Goal: Information Seeking & Learning: Learn about a topic

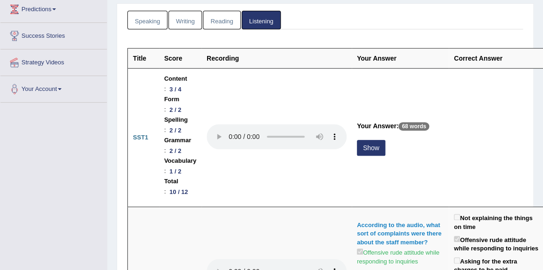
scroll to position [133, 0]
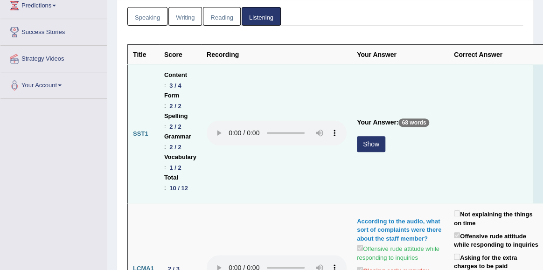
click at [374, 146] on button "Show" at bounding box center [371, 144] width 28 height 16
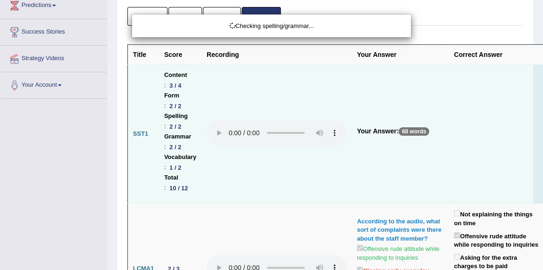
click at [202, 91] on div "Checking spelling/grammar..." at bounding box center [271, 135] width 543 height 270
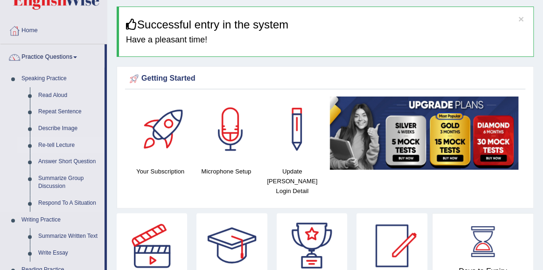
scroll to position [23, 0]
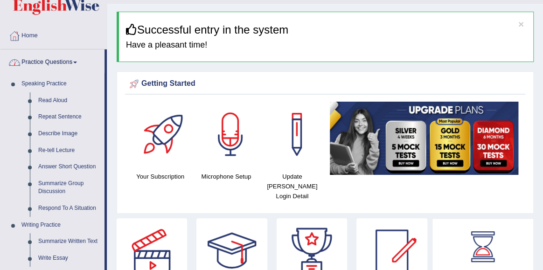
click at [61, 63] on link "Practice Questions" at bounding box center [52, 60] width 104 height 23
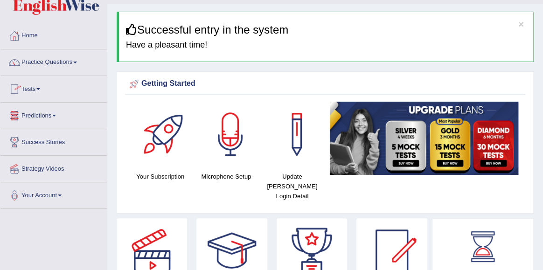
click at [40, 88] on span at bounding box center [38, 89] width 4 height 2
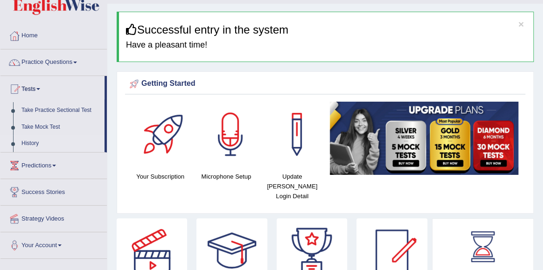
click at [35, 141] on link "History" at bounding box center [60, 143] width 87 height 17
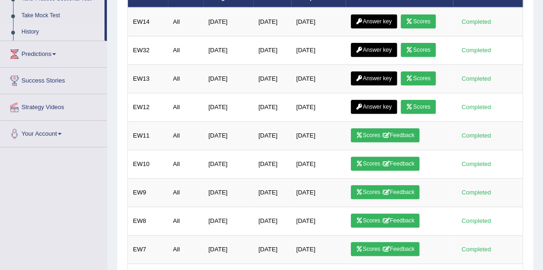
scroll to position [131, 0]
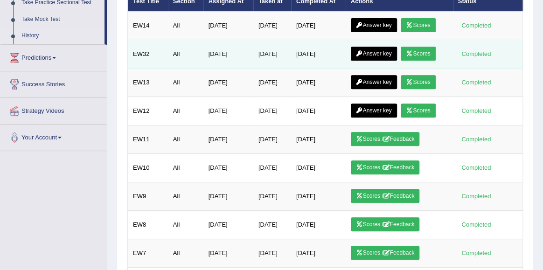
click at [371, 51] on link "Answer key" at bounding box center [374, 54] width 46 height 14
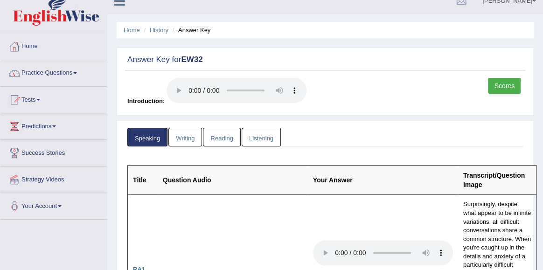
scroll to position [8, 0]
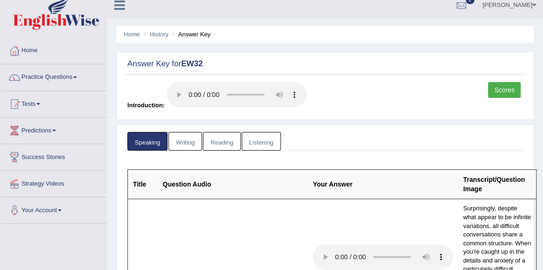
click at [190, 143] on link "Writing" at bounding box center [186, 141] width 34 height 19
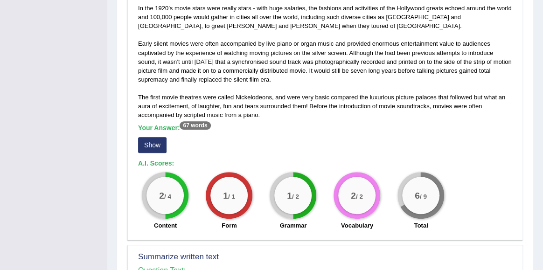
scroll to position [238, 0]
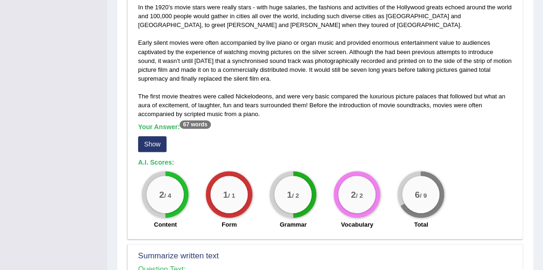
click at [166, 139] on button "Show" at bounding box center [152, 144] width 28 height 16
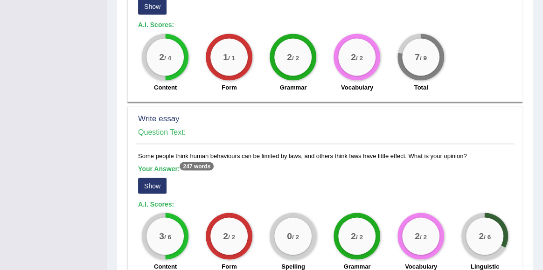
scroll to position [704, 0]
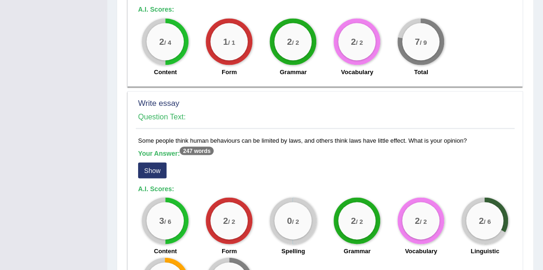
click at [162, 173] on button "Show" at bounding box center [152, 170] width 28 height 16
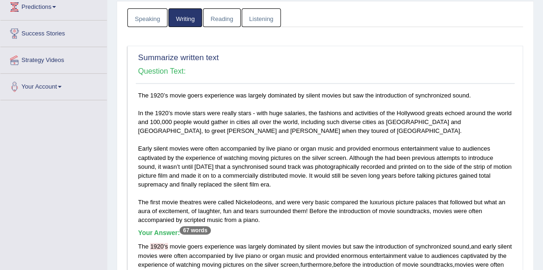
scroll to position [0, 0]
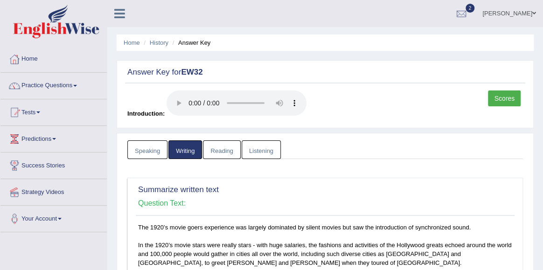
click at [222, 158] on link "Reading" at bounding box center [221, 150] width 37 height 19
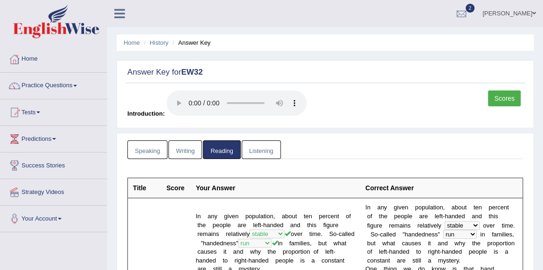
click at [256, 154] on link "Listening" at bounding box center [261, 150] width 39 height 19
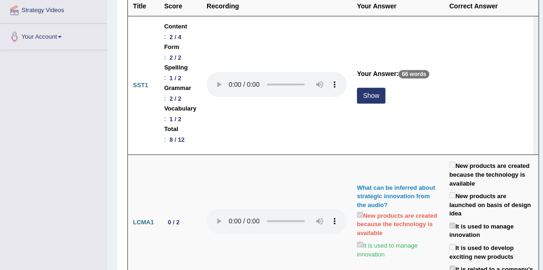
scroll to position [183, 0]
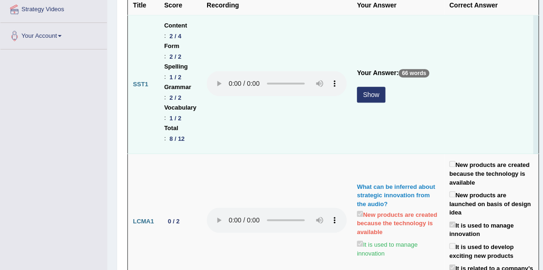
click at [373, 95] on button "Show" at bounding box center [371, 95] width 28 height 16
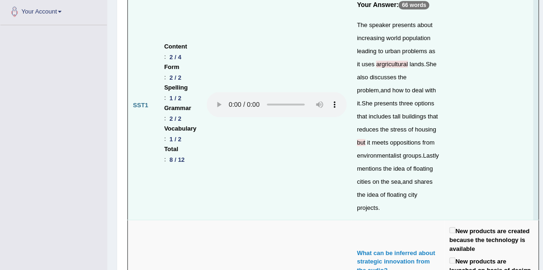
scroll to position [0, 0]
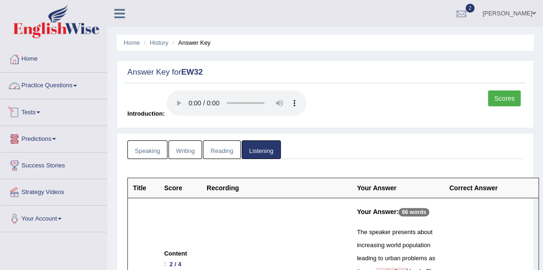
click at [48, 90] on link "Practice Questions" at bounding box center [53, 84] width 106 height 23
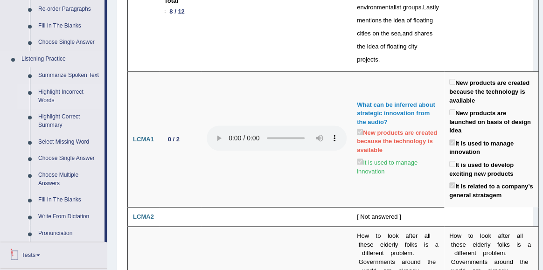
scroll to position [348, 0]
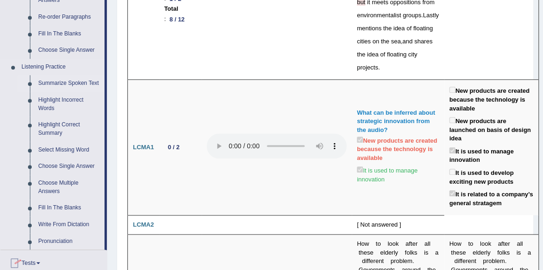
click at [52, 86] on link "Summarize Spoken Text" at bounding box center [69, 83] width 70 height 17
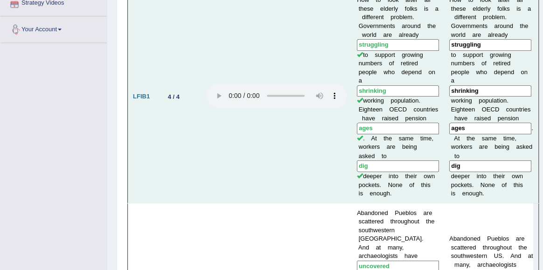
scroll to position [627, 0]
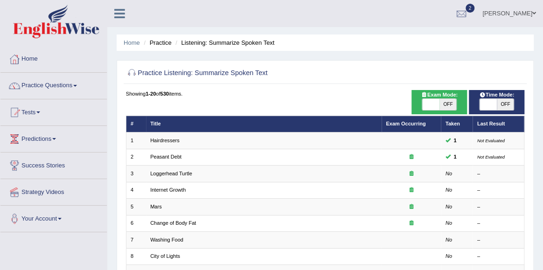
click at [450, 104] on span "OFF" at bounding box center [448, 104] width 17 height 11
checkbox input "true"
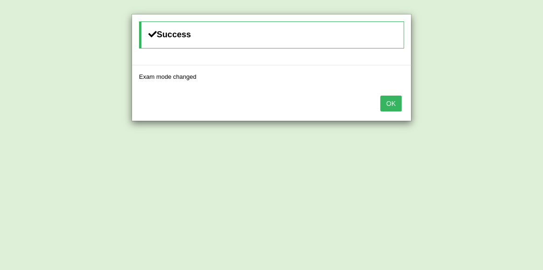
click at [393, 102] on button "OK" at bounding box center [390, 104] width 21 height 16
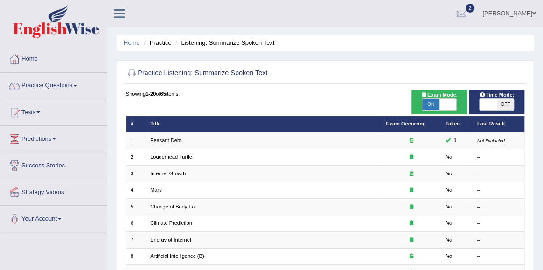
click at [487, 104] on span at bounding box center [488, 104] width 17 height 11
checkbox input "true"
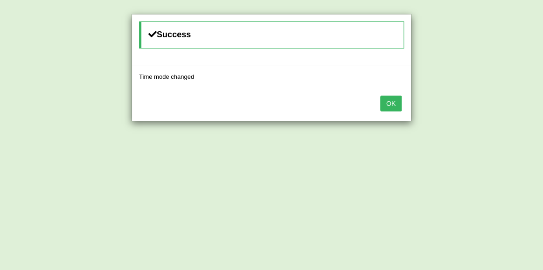
click at [394, 105] on button "OK" at bounding box center [390, 104] width 21 height 16
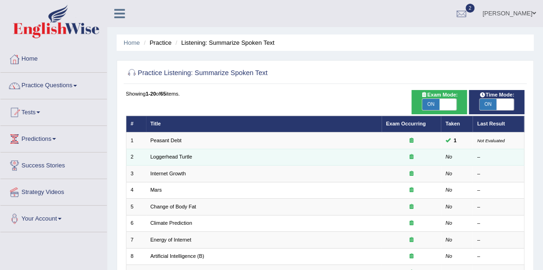
scroll to position [23, 0]
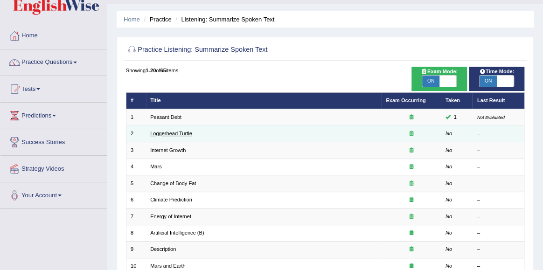
click at [160, 133] on link "Loggerhead Turtle" at bounding box center [171, 134] width 42 height 6
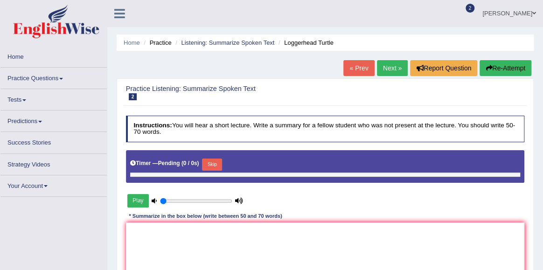
type input "0.6"
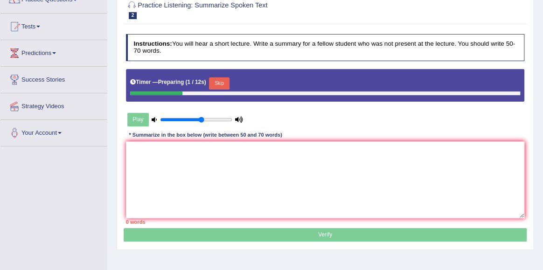
scroll to position [90, 0]
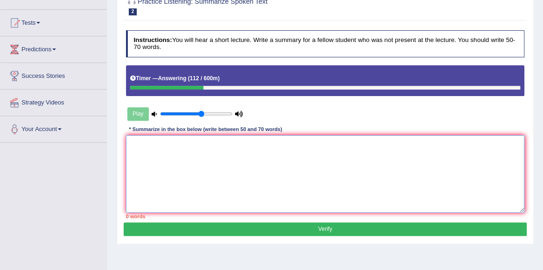
click at [174, 194] on textarea at bounding box center [325, 173] width 399 height 77
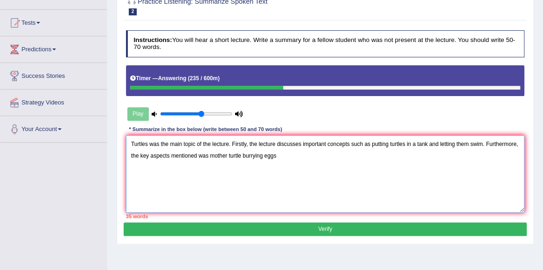
click at [244, 157] on textarea "Turtles was the main topic of the lecture. Firstly, the lecture discusses impor…" at bounding box center [325, 173] width 399 height 77
click at [308, 156] on textarea "Turtles was the main topic of the lecture. Firstly, the lecture discusses impor…" at bounding box center [325, 173] width 399 height 77
drag, startPoint x: 245, startPoint y: 155, endPoint x: 400, endPoint y: 161, distance: 155.1
click at [400, 161] on textarea "Turtles was the main topic of the lecture. Firstly, the lecture discusses impor…" at bounding box center [325, 173] width 399 height 77
drag, startPoint x: 375, startPoint y: 144, endPoint x: 489, endPoint y: 142, distance: 113.9
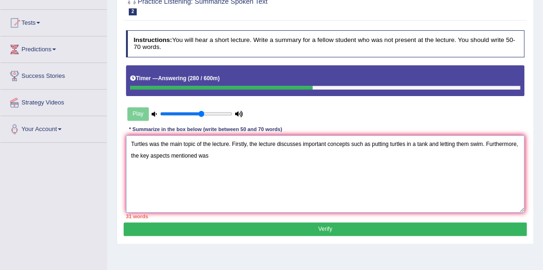
click at [489, 142] on textarea "Turtles was the main topic of the lecture. Firstly, the lecture discusses impor…" at bounding box center [325, 173] width 399 height 77
paste textarea "that mother turtle burry eggs in the sands and return to ocean."
drag, startPoint x: 386, startPoint y: 144, endPoint x: 375, endPoint y: 144, distance: 11.7
click at [375, 144] on textarea "Turtles was the main topic of the lecture. Firstly, the lecture discusses impor…" at bounding box center [325, 173] width 399 height 77
click at [250, 157] on textarea "Turtles was the main topic of the lecture. Firstly, the lecture discusses impor…" at bounding box center [325, 173] width 399 height 77
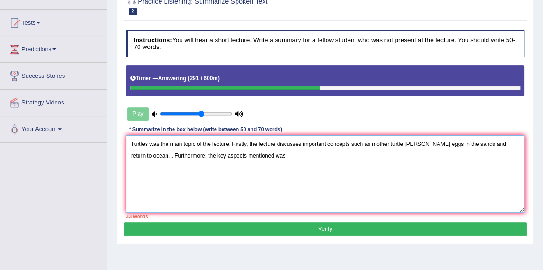
click at [133, 158] on textarea "Turtles was the main topic of the lecture. Firstly, the lecture discusses impor…" at bounding box center [325, 173] width 399 height 77
click at [252, 158] on textarea "Turtles was the main topic of the lecture. Firstly, the lecture discusses impor…" at bounding box center [325, 173] width 399 height 77
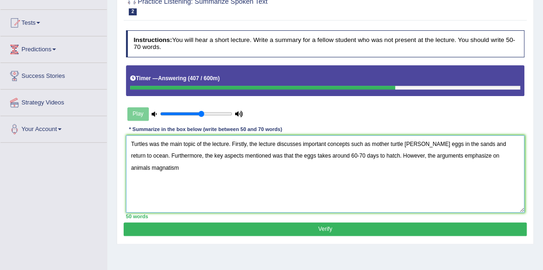
click at [479, 158] on textarea "Turtles was the main topic of the lecture. Firstly, the lecture discusses impor…" at bounding box center [325, 173] width 399 height 77
click at [510, 156] on textarea "Turtles was the main topic of the lecture. Firstly, the lecture discusses impor…" at bounding box center [325, 173] width 399 height 77
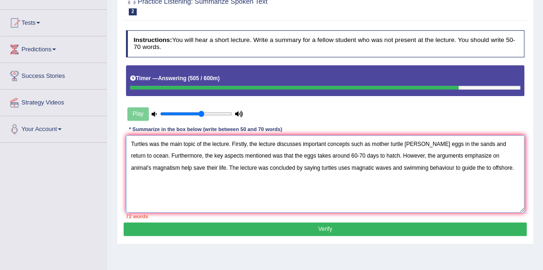
drag, startPoint x: 345, startPoint y: 168, endPoint x: 413, endPoint y: 172, distance: 68.3
click at [413, 172] on textarea "Turtles was the main topic of the lecture. Firstly, the lecture discusses impor…" at bounding box center [325, 173] width 399 height 77
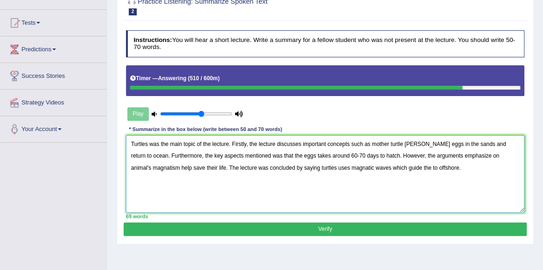
click at [385, 170] on textarea "Turtles was the main topic of the lecture. Firstly, the lecture discusses impor…" at bounding box center [325, 173] width 399 height 77
click at [466, 143] on textarea "Turtles was the main topic of the lecture. Firstly, the lecture discusses impor…" at bounding box center [325, 173] width 399 height 77
click at [492, 146] on textarea "Turtles was the main topic of the lecture. Firstly, the lecture discusses impor…" at bounding box center [325, 173] width 399 height 77
click at [331, 155] on textarea "Turtles was the main topic of the lecture. Firstly, the lecture discusses impor…" at bounding box center [325, 173] width 399 height 77
click at [513, 157] on textarea "Turtles was the main topic of the lecture. Firstly, the lecture discusses impor…" at bounding box center [325, 173] width 399 height 77
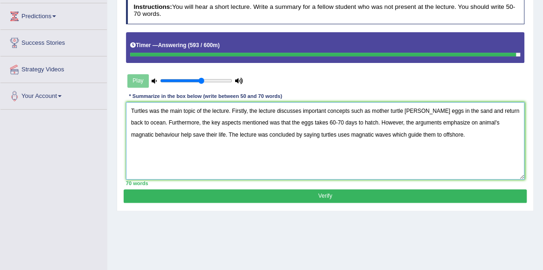
scroll to position [126, 0]
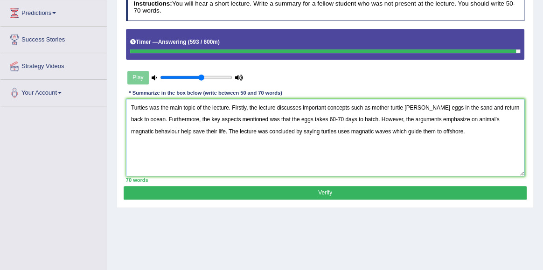
type textarea "Turtles was the main topic of the lecture. Firstly, the lecture discusses impor…"
click at [272, 190] on button "Verify" at bounding box center [325, 193] width 403 height 14
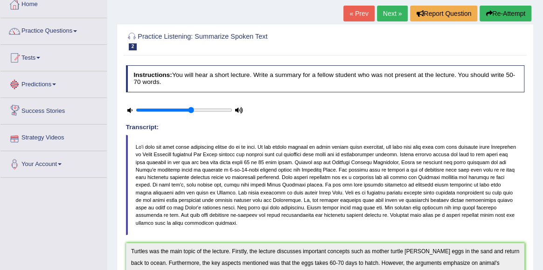
scroll to position [42, 0]
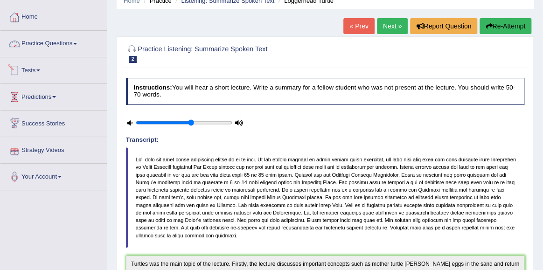
click at [62, 48] on link "Practice Questions" at bounding box center [53, 42] width 106 height 23
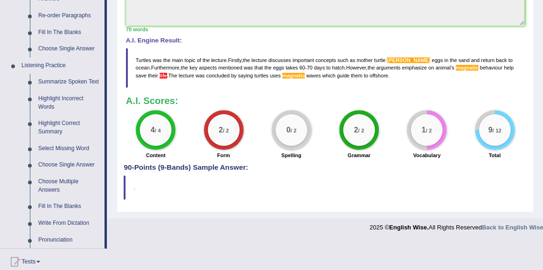
scroll to position [0, 0]
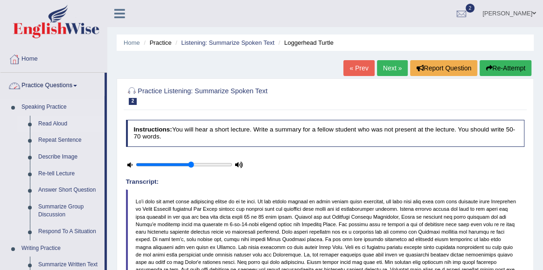
click at [62, 126] on link "Read Aloud" at bounding box center [69, 124] width 70 height 17
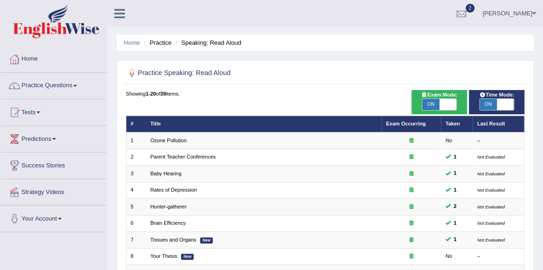
click at [442, 109] on span at bounding box center [448, 104] width 17 height 11
checkbox input "false"
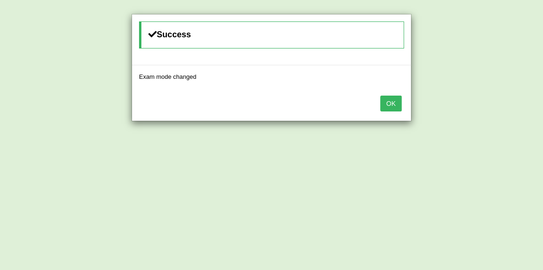
click at [384, 104] on button "OK" at bounding box center [390, 104] width 21 height 16
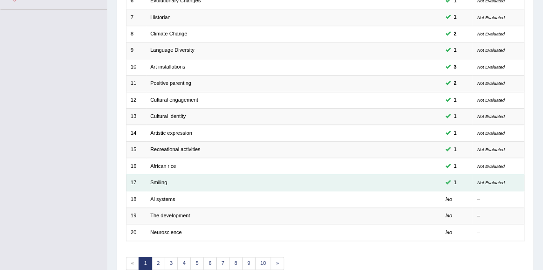
scroll to position [267, 0]
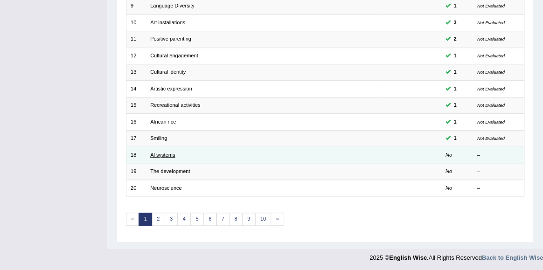
click at [164, 154] on link "Al systems" at bounding box center [162, 155] width 25 height 6
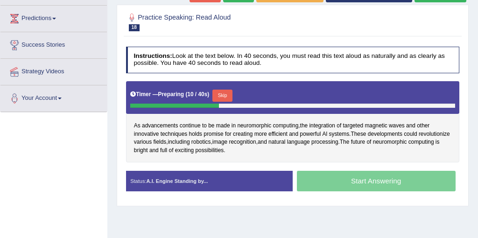
scroll to position [130, 0]
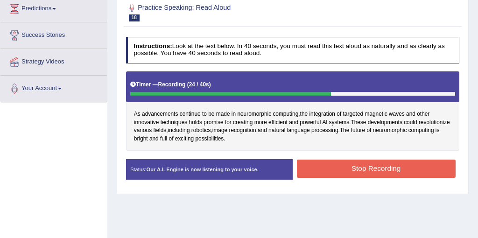
click at [390, 174] on button "Stop Recording" at bounding box center [376, 169] width 159 height 18
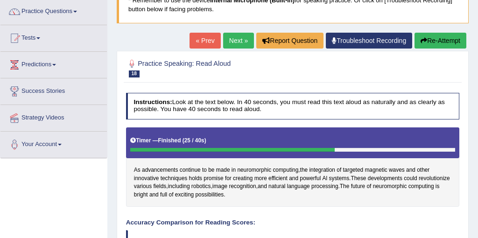
scroll to position [56, 0]
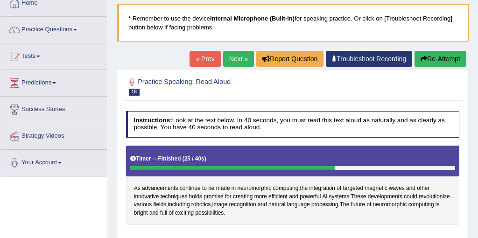
click at [233, 61] on link "Next »" at bounding box center [238, 59] width 31 height 16
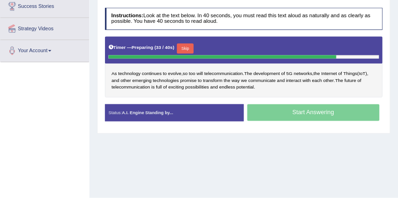
scroll to position [158, 0]
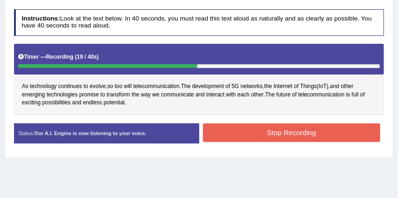
click at [326, 136] on button "Stop Recording" at bounding box center [291, 133] width 177 height 18
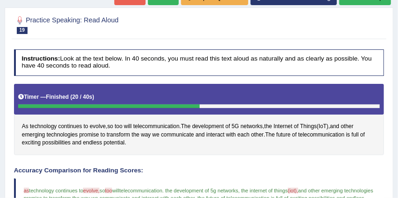
scroll to position [97, 0]
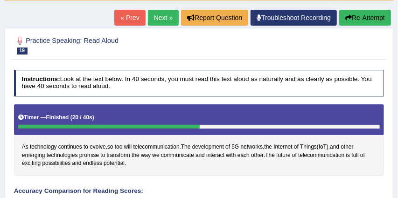
click at [153, 9] on div "Home Practice Speaking: Read Aloud The development * Remember to use the device…" at bounding box center [199, 191] width 398 height 577
click at [156, 13] on link "Next »" at bounding box center [163, 18] width 31 height 16
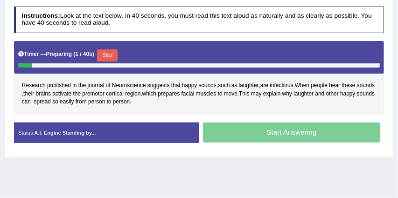
scroll to position [167, 0]
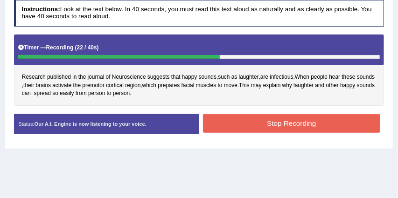
click at [294, 117] on button "Stop Recording" at bounding box center [291, 123] width 177 height 18
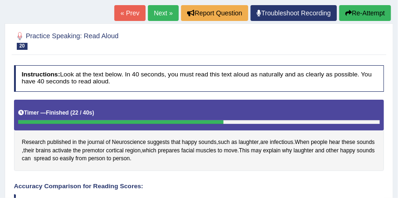
scroll to position [101, 0]
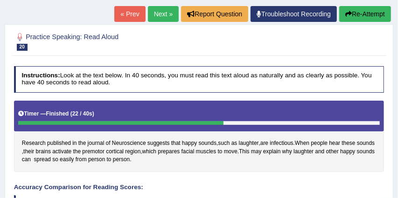
click at [165, 20] on link "Next »" at bounding box center [163, 14] width 31 height 16
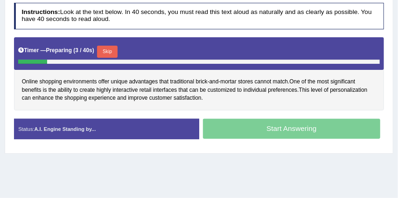
scroll to position [168, 0]
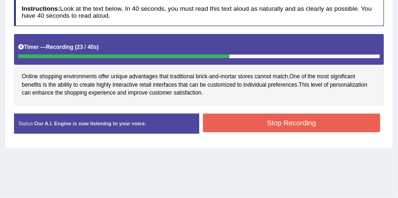
click at [315, 123] on button "Stop Recording" at bounding box center [291, 123] width 177 height 18
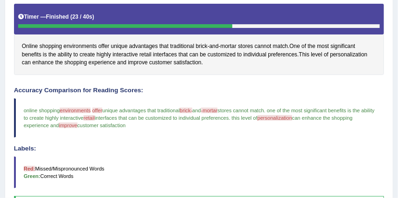
scroll to position [115, 0]
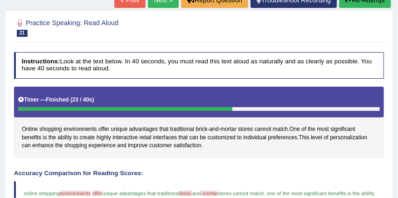
click at [161, 2] on link "Next »" at bounding box center [163, 0] width 31 height 16
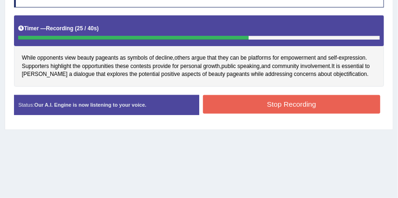
click at [323, 100] on button "Stop Recording" at bounding box center [291, 104] width 177 height 18
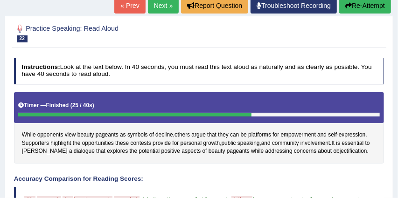
scroll to position [101, 0]
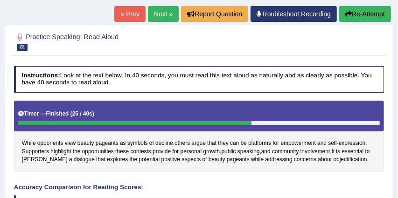
click at [152, 14] on link "Next »" at bounding box center [163, 14] width 31 height 16
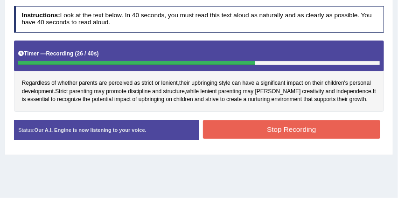
click at [262, 129] on button "Stop Recording" at bounding box center [291, 129] width 177 height 18
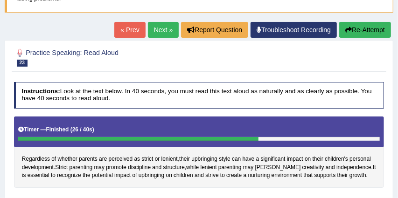
scroll to position [82, 0]
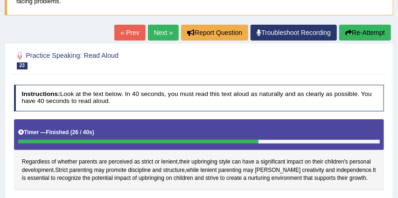
click at [163, 34] on link "Next »" at bounding box center [163, 33] width 31 height 16
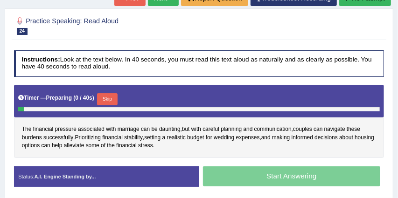
scroll to position [184, 0]
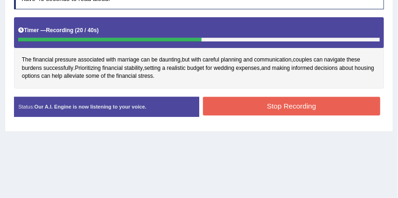
click at [278, 106] on button "Stop Recording" at bounding box center [291, 106] width 177 height 18
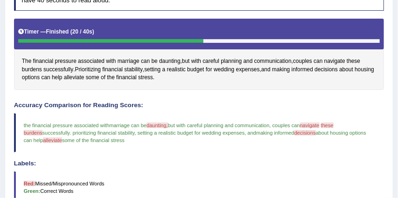
scroll to position [176, 0]
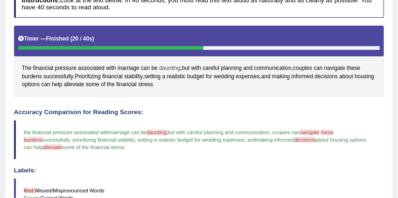
click at [165, 66] on span "daunting" at bounding box center [169, 68] width 21 height 8
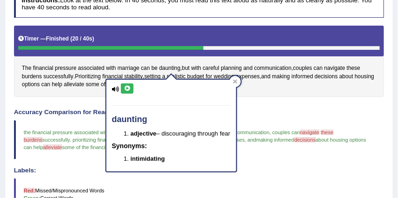
click at [126, 89] on icon at bounding box center [127, 89] width 7 height 6
click at [302, 124] on blockquote "the financial pressure associated with the marriage can be daunting, denting bu…" at bounding box center [199, 140] width 371 height 40
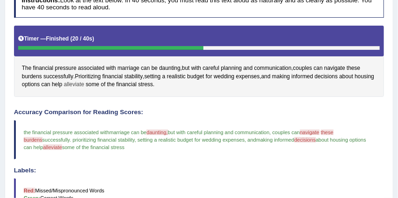
click at [84, 85] on span "alleviate" at bounding box center [74, 85] width 21 height 8
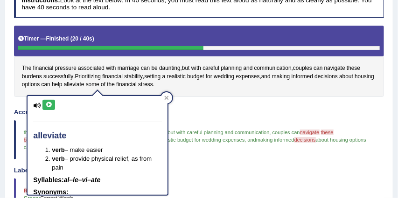
click at [50, 102] on icon at bounding box center [48, 105] width 7 height 6
click at [48, 105] on icon at bounding box center [48, 105] width 7 height 6
click at [171, 99] on div at bounding box center [166, 97] width 11 height 11
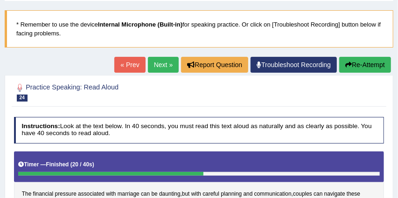
scroll to position [42, 0]
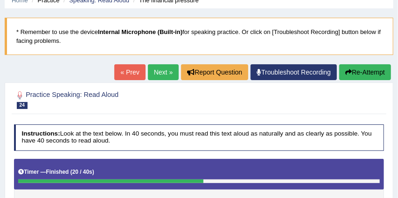
click at [165, 77] on link "Next »" at bounding box center [163, 72] width 31 height 16
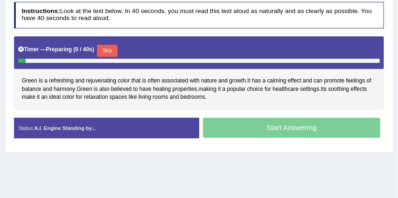
scroll to position [169, 0]
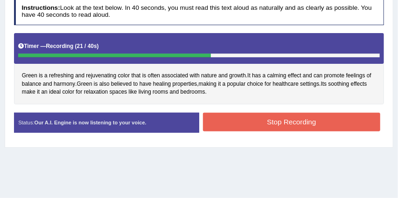
click at [310, 122] on button "Stop Recording" at bounding box center [291, 122] width 177 height 18
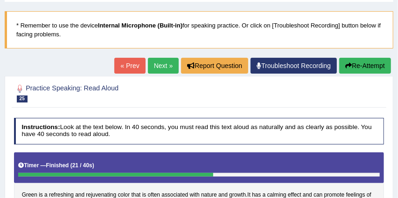
scroll to position [0, 0]
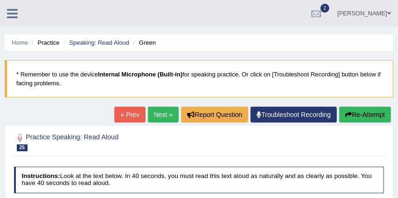
click at [154, 109] on link "Next »" at bounding box center [163, 115] width 31 height 16
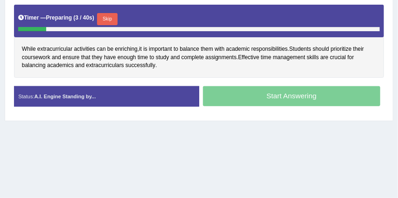
scroll to position [196, 0]
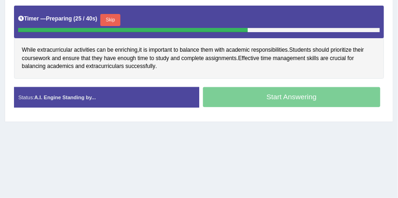
click at [117, 17] on button "Skip" at bounding box center [110, 20] width 20 height 12
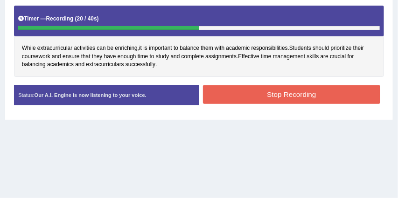
click at [243, 94] on button "Stop Recording" at bounding box center [291, 94] width 177 height 18
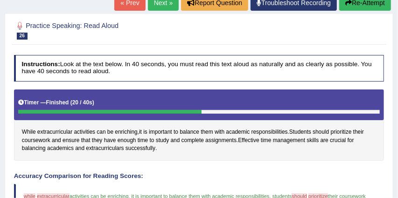
scroll to position [108, 0]
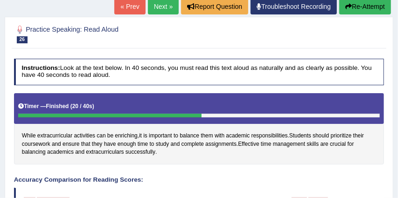
click at [157, 9] on link "Next »" at bounding box center [163, 7] width 31 height 16
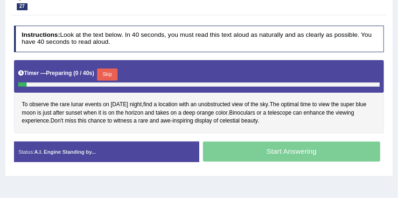
scroll to position [144, 0]
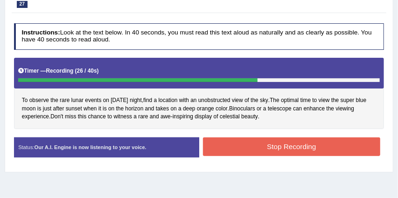
click at [293, 153] on button "Stop Recording" at bounding box center [291, 147] width 177 height 18
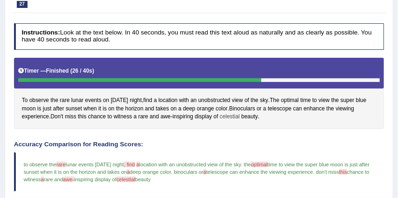
click at [232, 113] on span "celestial" at bounding box center [230, 117] width 20 height 8
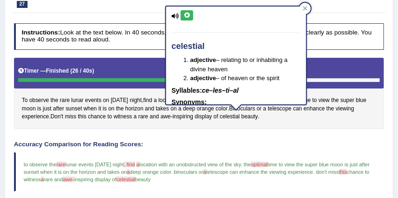
click at [191, 11] on button at bounding box center [187, 15] width 13 height 10
click at [306, 10] on icon at bounding box center [305, 8] width 5 height 5
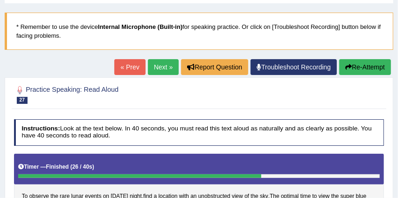
scroll to position [35, 0]
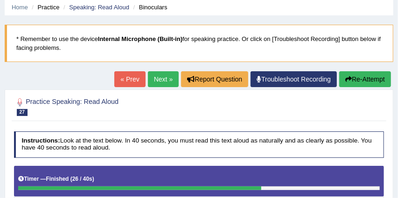
click at [157, 78] on link "Next »" at bounding box center [163, 79] width 31 height 16
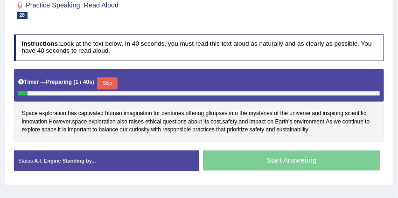
scroll to position [128, 0]
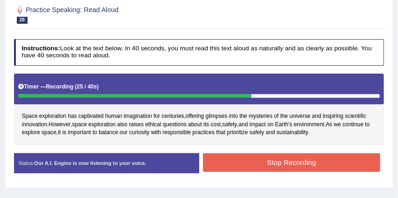
click at [282, 164] on button "Stop Recording" at bounding box center [291, 163] width 177 height 18
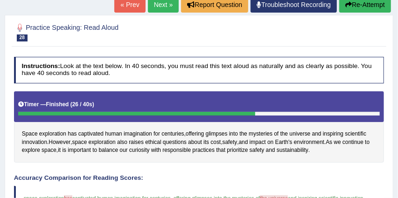
scroll to position [0, 0]
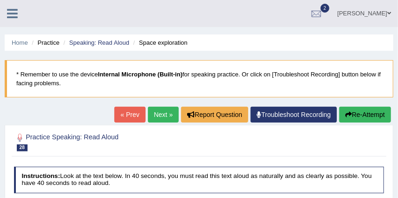
click at [14, 15] on icon at bounding box center [12, 13] width 11 height 12
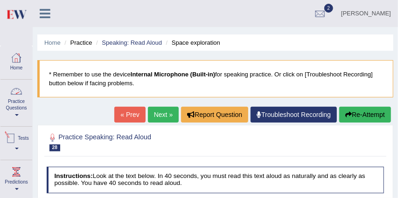
click at [18, 106] on link "Practice Questions" at bounding box center [16, 102] width 32 height 44
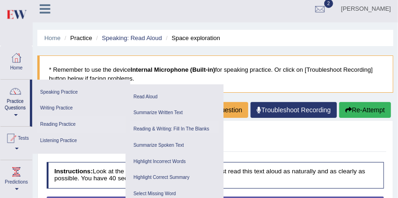
scroll to position [12, 0]
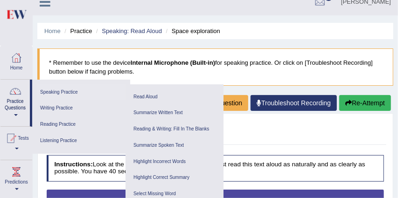
click at [70, 94] on link "Speaking Practice" at bounding box center [81, 92] width 89 height 16
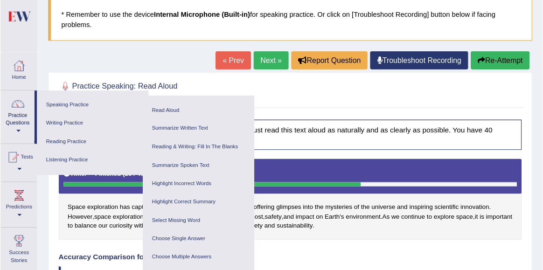
scroll to position [61, 0]
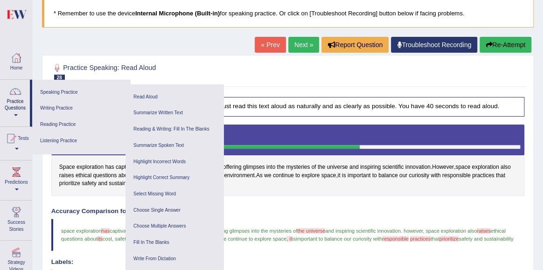
click at [117, 70] on h2 "Practice Speaking: Read Aloud 28 Space exploration" at bounding box center [198, 72] width 294 height 20
click at [122, 40] on div "Home Practice Speaking: Read Aloud Space exploration * Remember to use the devi…" at bounding box center [288, 216] width 511 height 554
click at [134, 50] on div "Home Practice Speaking: Read Aloud Space exploration * Remember to use the devi…" at bounding box center [288, 216] width 511 height 554
click at [20, 97] on div at bounding box center [15, 91] width 14 height 14
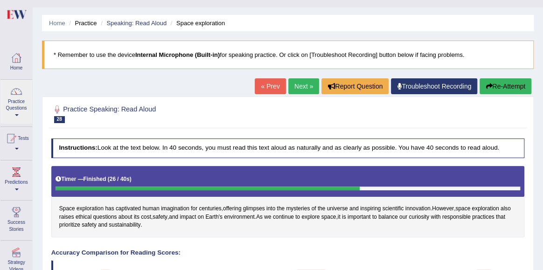
scroll to position [0, 0]
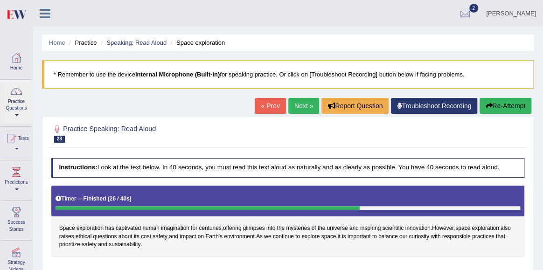
click at [45, 20] on div "Tandin Choden Toggle navigation Username: Tandinchoden Access Type: Online Subs…" at bounding box center [288, 13] width 511 height 27
click at [45, 15] on icon at bounding box center [45, 13] width 11 height 12
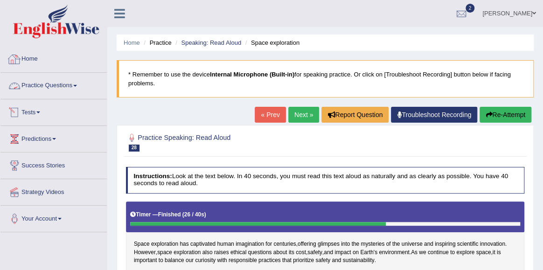
click at [77, 86] on span at bounding box center [75, 86] width 4 height 2
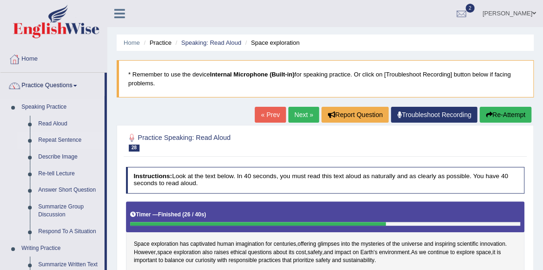
click at [65, 141] on link "Repeat Sentence" at bounding box center [69, 140] width 70 height 17
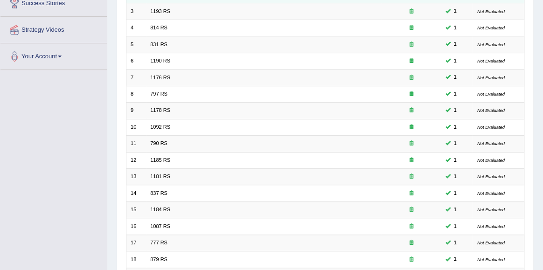
scroll to position [267, 0]
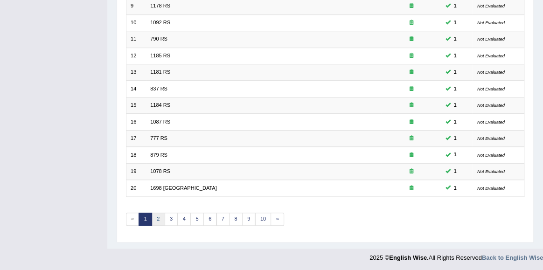
click at [156, 220] on link "2" at bounding box center [159, 219] width 14 height 13
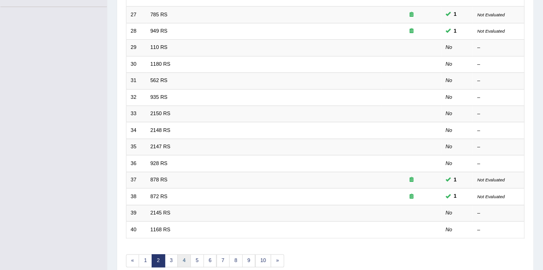
scroll to position [267, 0]
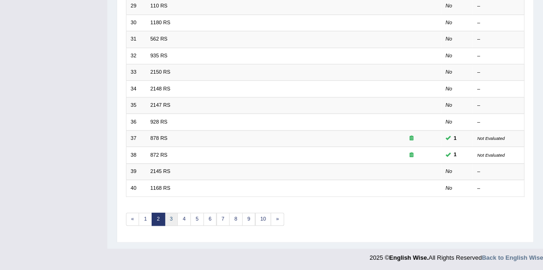
click at [171, 219] on link "3" at bounding box center [172, 219] width 14 height 13
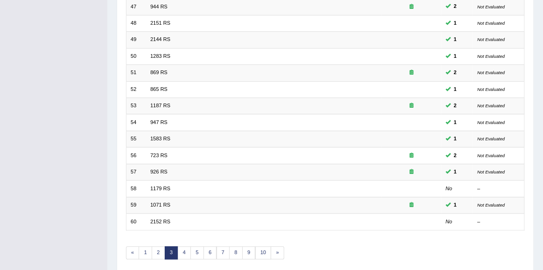
scroll to position [267, 0]
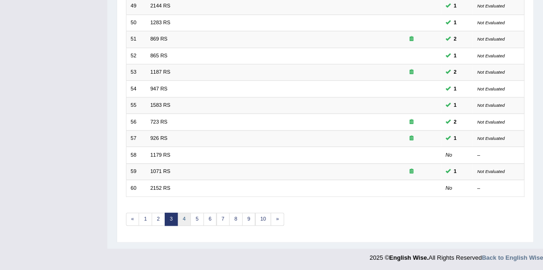
click at [185, 218] on link "4" at bounding box center [184, 219] width 14 height 13
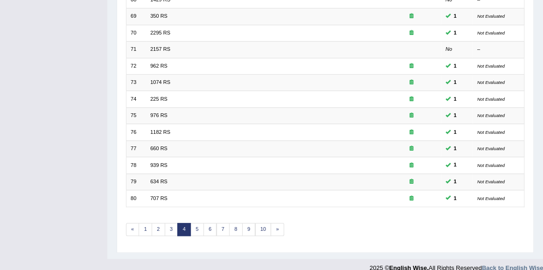
scroll to position [267, 0]
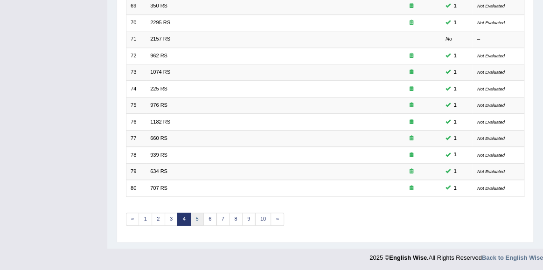
click at [195, 217] on link "5" at bounding box center [197, 219] width 14 height 13
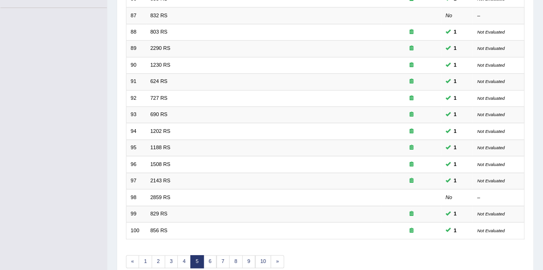
scroll to position [267, 0]
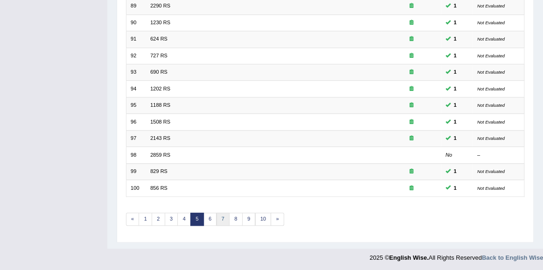
click at [223, 219] on link "7" at bounding box center [224, 219] width 14 height 13
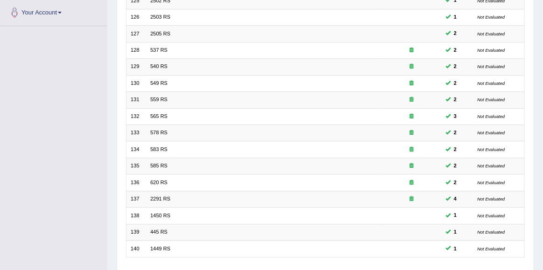
scroll to position [267, 0]
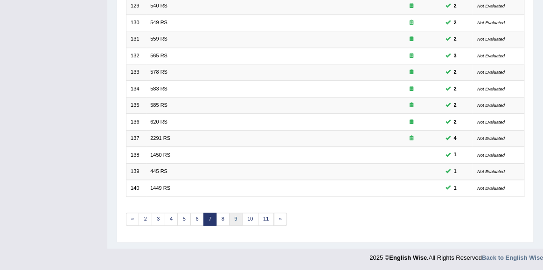
click at [232, 222] on link "9" at bounding box center [236, 219] width 14 height 13
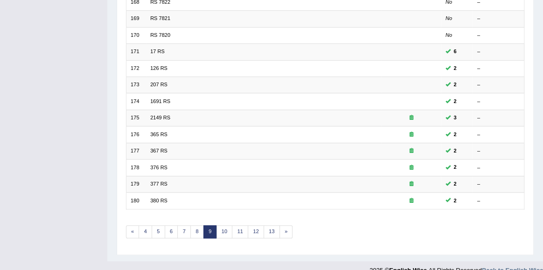
scroll to position [253, 0]
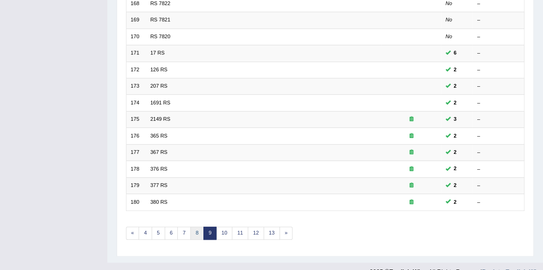
click at [197, 232] on link "8" at bounding box center [197, 233] width 14 height 13
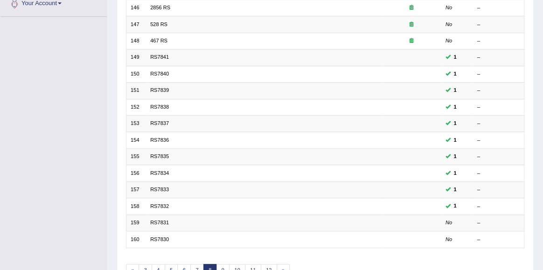
scroll to position [267, 0]
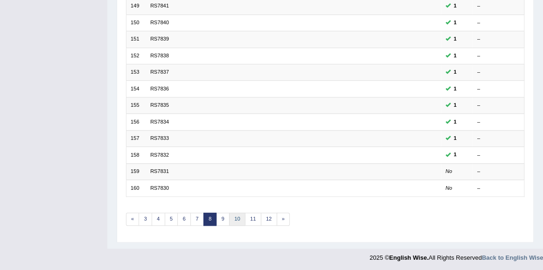
click at [236, 218] on link "10" at bounding box center [237, 219] width 16 height 13
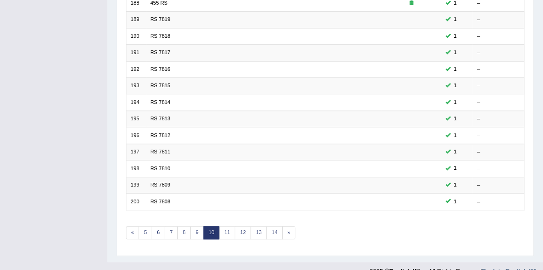
scroll to position [267, 0]
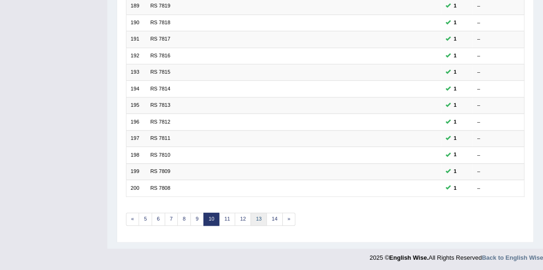
click at [258, 217] on link "13" at bounding box center [259, 219] width 16 height 13
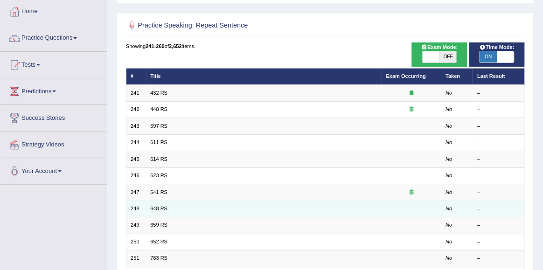
scroll to position [45, 0]
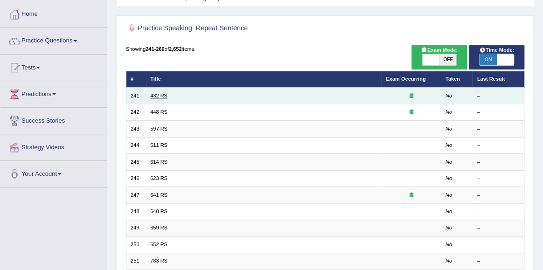
click at [159, 93] on link "432 RS" at bounding box center [158, 96] width 17 height 6
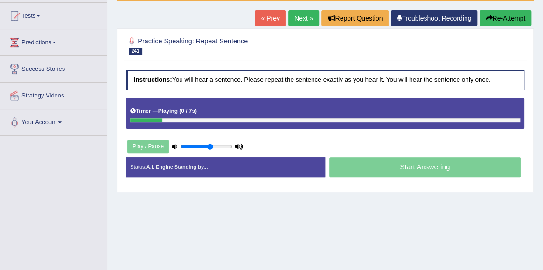
scroll to position [101, 0]
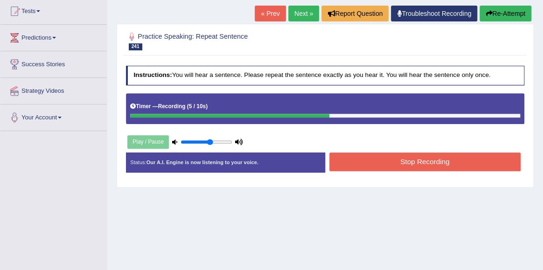
click at [443, 161] on button "Stop Recording" at bounding box center [425, 162] width 191 height 18
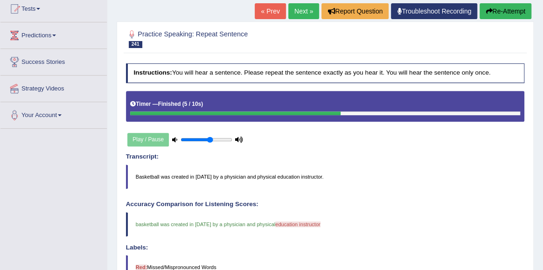
scroll to position [0, 0]
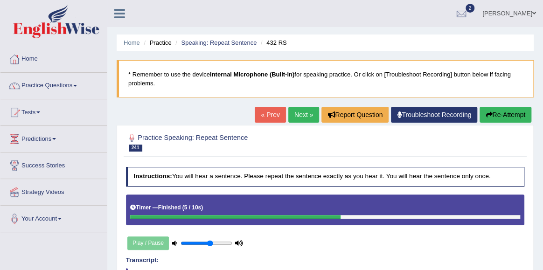
click at [296, 115] on link "Next »" at bounding box center [303, 115] width 31 height 16
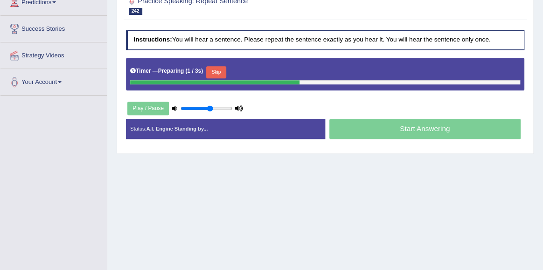
scroll to position [137, 0]
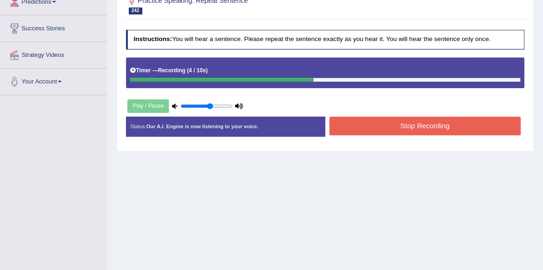
click at [414, 127] on button "Stop Recording" at bounding box center [425, 126] width 191 height 18
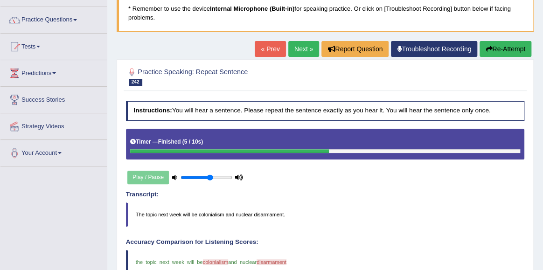
scroll to position [61, 0]
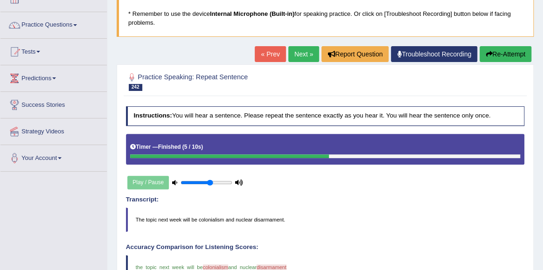
click at [299, 54] on link "Next »" at bounding box center [303, 54] width 31 height 16
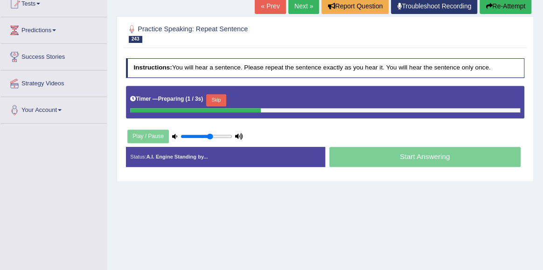
scroll to position [112, 0]
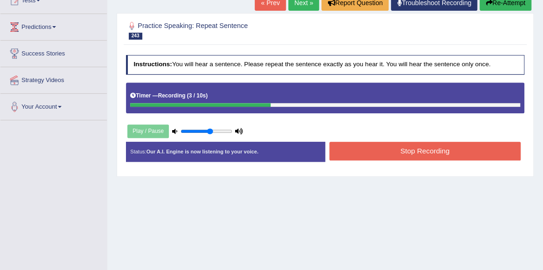
click at [434, 148] on button "Stop Recording" at bounding box center [425, 151] width 191 height 18
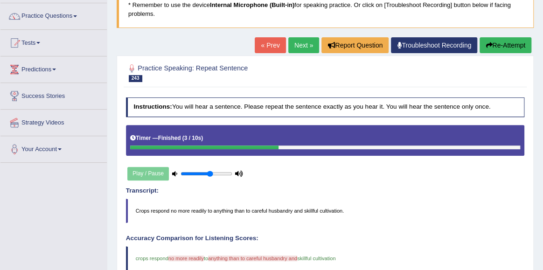
scroll to position [40, 0]
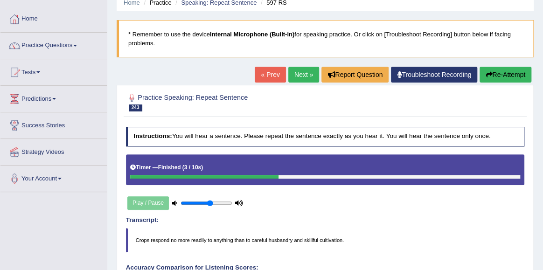
click at [302, 74] on link "Next »" at bounding box center [303, 75] width 31 height 16
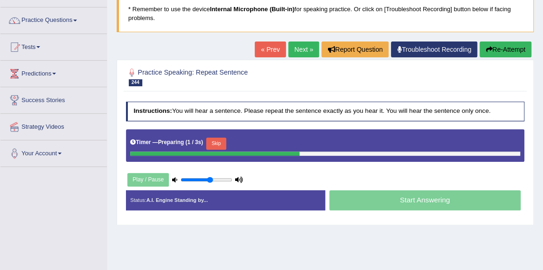
scroll to position [67, 0]
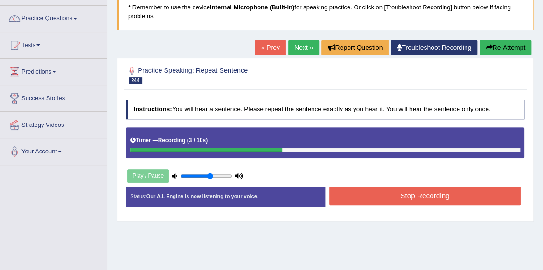
click at [427, 198] on button "Stop Recording" at bounding box center [425, 196] width 191 height 18
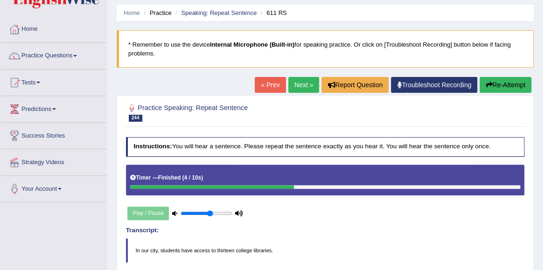
scroll to position [19, 0]
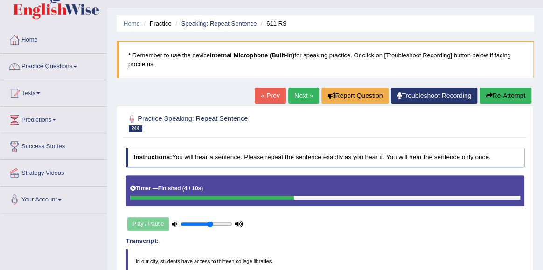
click at [304, 100] on link "Next »" at bounding box center [303, 96] width 31 height 16
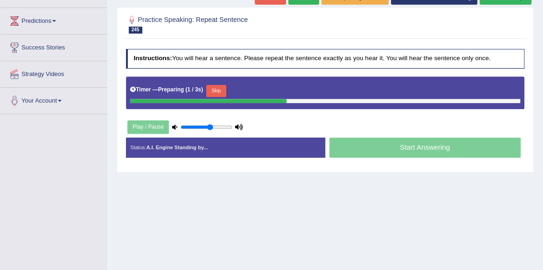
scroll to position [123, 0]
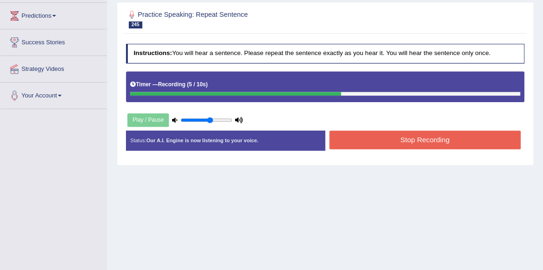
click at [423, 144] on button "Stop Recording" at bounding box center [425, 140] width 191 height 18
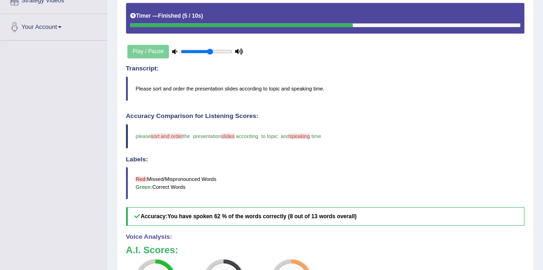
scroll to position [39, 0]
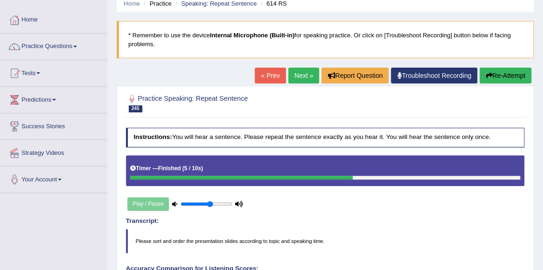
click at [302, 75] on link "Next »" at bounding box center [303, 76] width 31 height 16
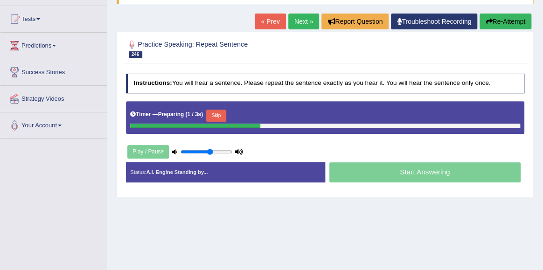
scroll to position [93, 0]
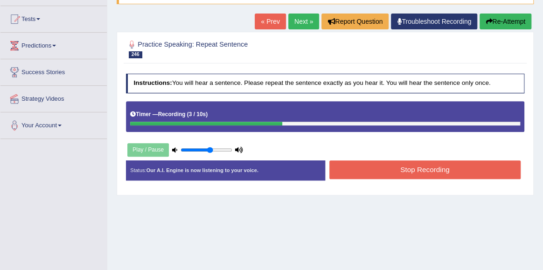
click at [405, 175] on button "Stop Recording" at bounding box center [425, 170] width 191 height 18
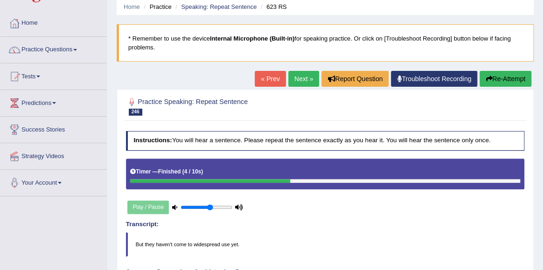
scroll to position [0, 0]
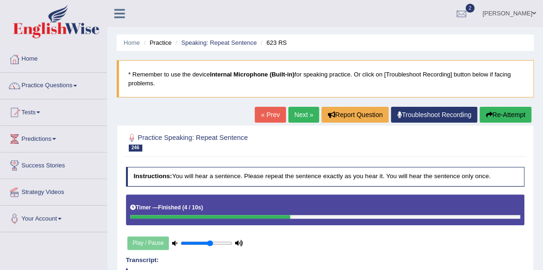
click at [300, 117] on link "Next »" at bounding box center [303, 115] width 31 height 16
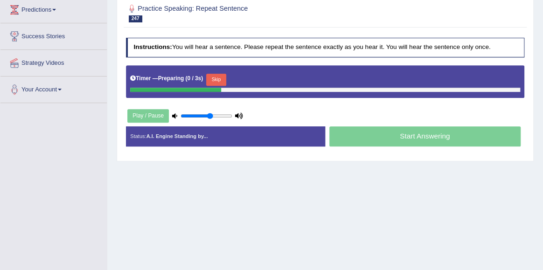
scroll to position [131, 0]
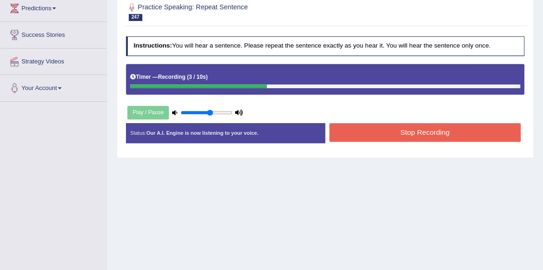
click at [424, 133] on button "Stop Recording" at bounding box center [425, 132] width 191 height 18
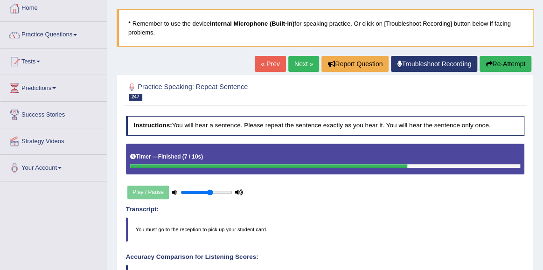
scroll to position [24, 0]
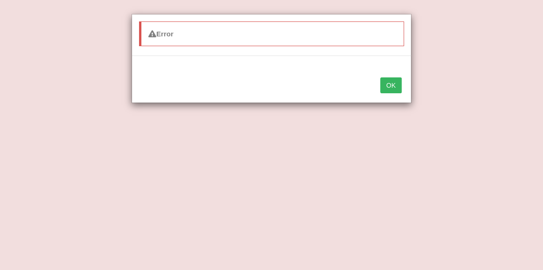
click at [397, 91] on button "OK" at bounding box center [390, 85] width 21 height 16
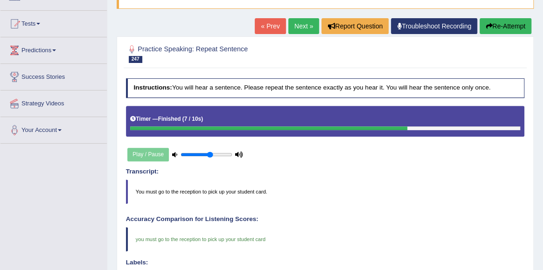
scroll to position [52, 0]
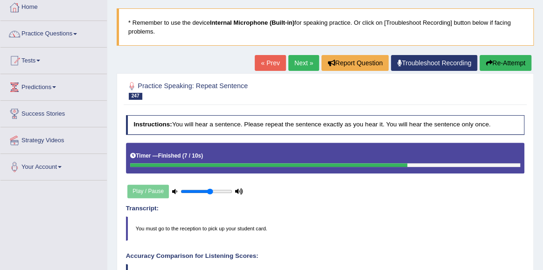
click at [297, 63] on link "Next »" at bounding box center [303, 63] width 31 height 16
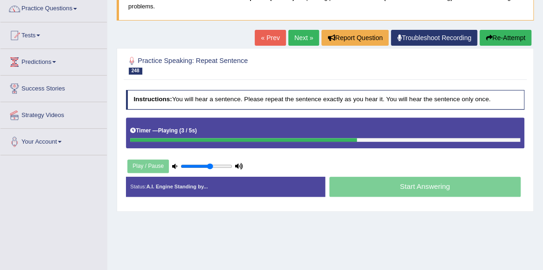
scroll to position [77, 0]
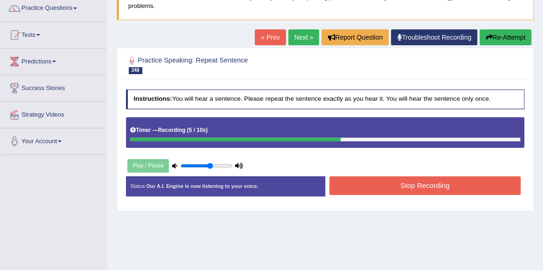
click at [425, 187] on button "Stop Recording" at bounding box center [425, 185] width 191 height 18
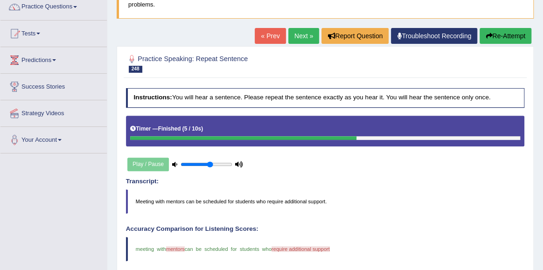
scroll to position [76, 0]
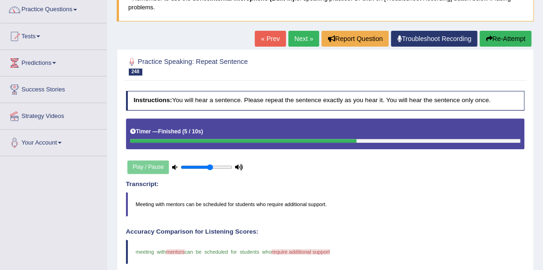
click at [299, 41] on link "Next »" at bounding box center [303, 39] width 31 height 16
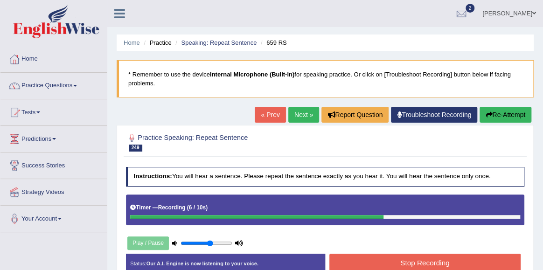
click at [414, 257] on button "Stop Recording" at bounding box center [425, 263] width 191 height 18
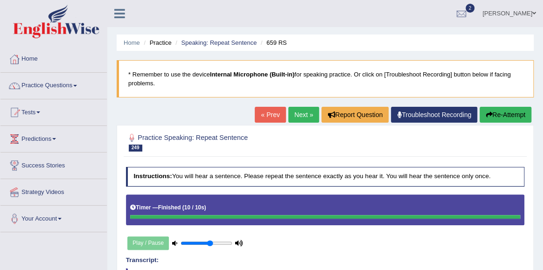
click at [297, 111] on link "Next »" at bounding box center [303, 115] width 31 height 16
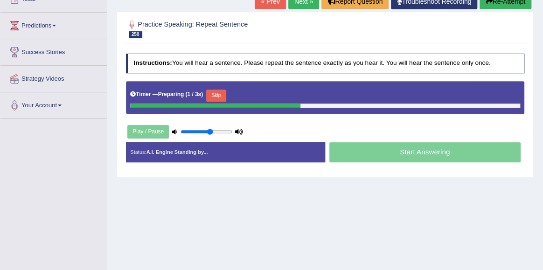
scroll to position [115, 0]
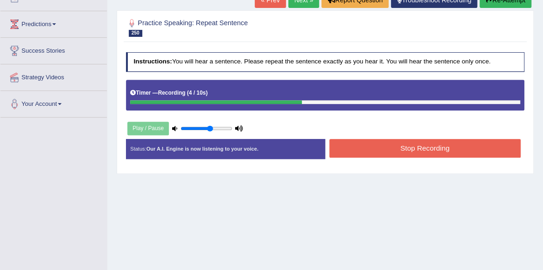
click at [385, 140] on button "Stop Recording" at bounding box center [425, 148] width 191 height 18
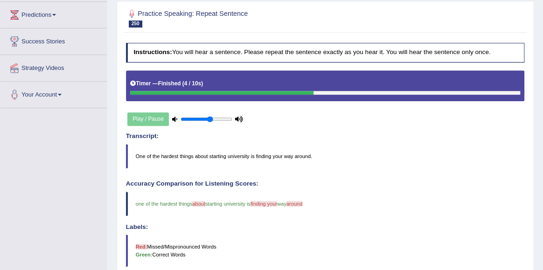
scroll to position [81, 0]
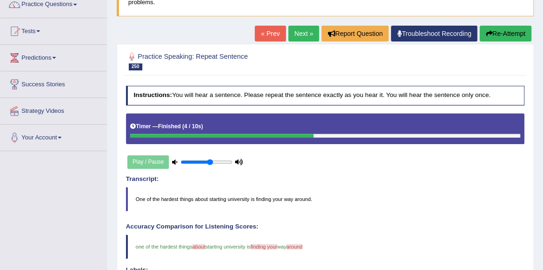
click at [303, 33] on link "Next »" at bounding box center [303, 34] width 31 height 16
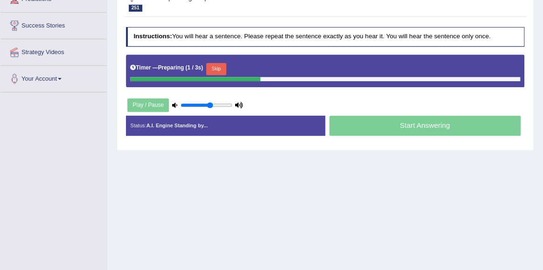
scroll to position [140, 0]
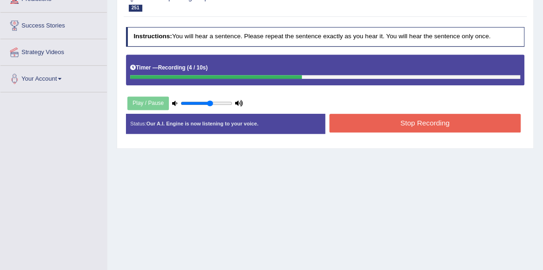
click at [428, 122] on button "Stop Recording" at bounding box center [425, 123] width 191 height 18
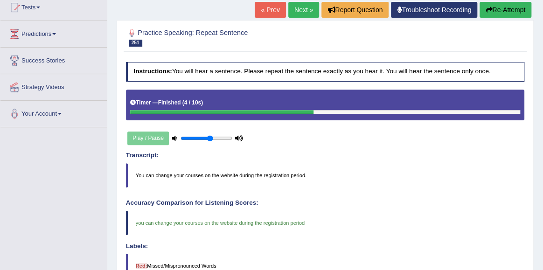
scroll to position [90, 0]
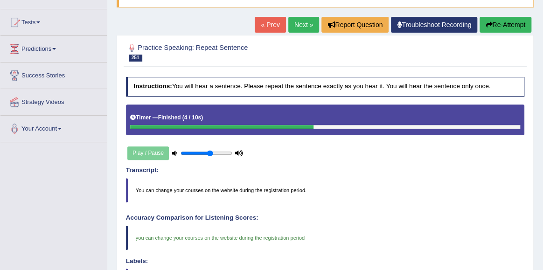
click at [298, 29] on link "Next »" at bounding box center [303, 25] width 31 height 16
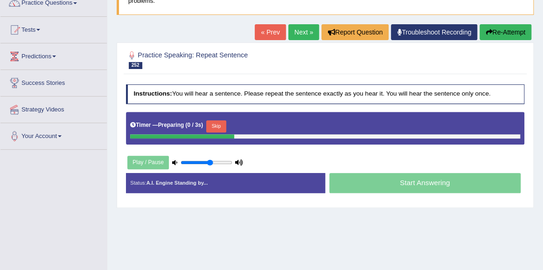
scroll to position [84, 0]
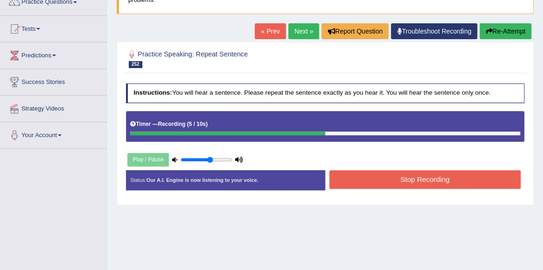
click at [382, 180] on button "Stop Recording" at bounding box center [425, 179] width 191 height 18
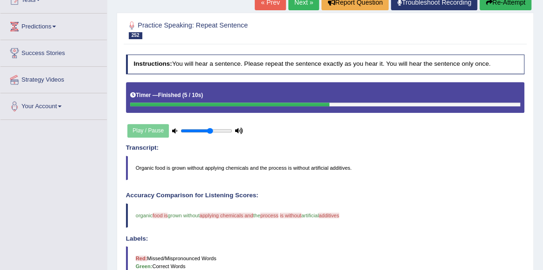
scroll to position [112, 0]
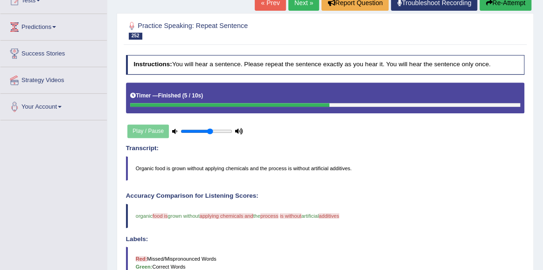
click at [295, 3] on link "Next »" at bounding box center [303, 3] width 31 height 16
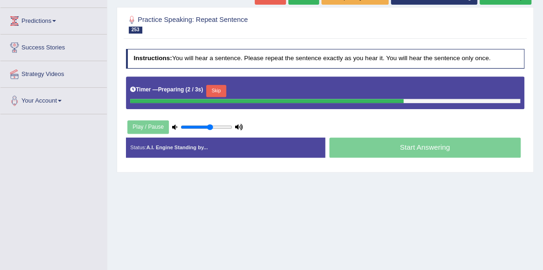
scroll to position [109, 0]
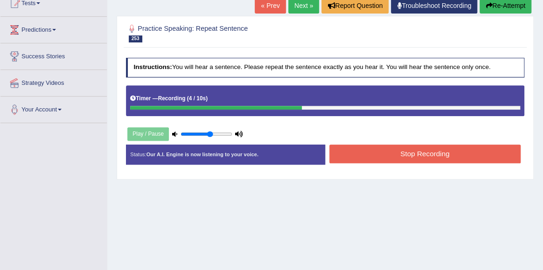
click at [424, 159] on button "Stop Recording" at bounding box center [425, 154] width 191 height 18
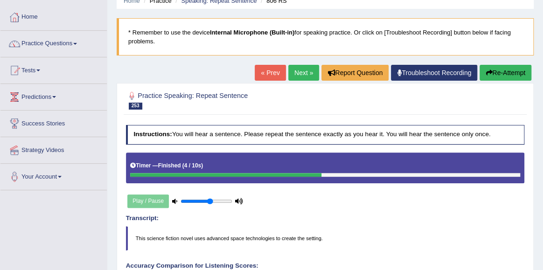
scroll to position [37, 0]
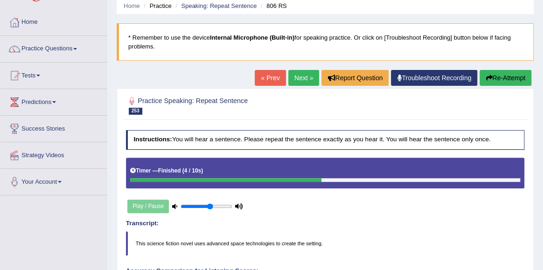
click at [300, 79] on link "Next »" at bounding box center [303, 78] width 31 height 16
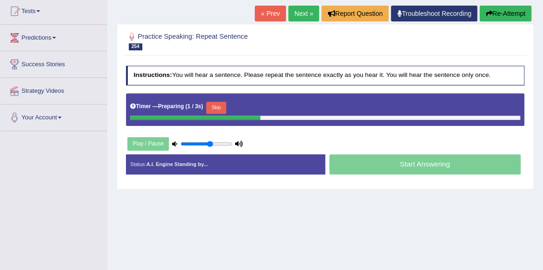
scroll to position [108, 0]
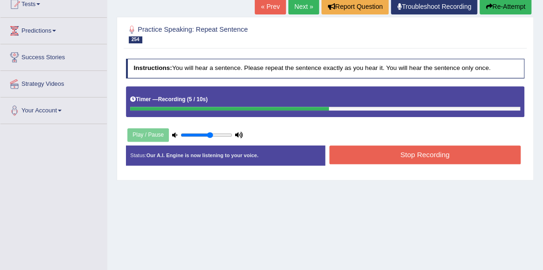
click at [437, 158] on button "Stop Recording" at bounding box center [425, 155] width 191 height 18
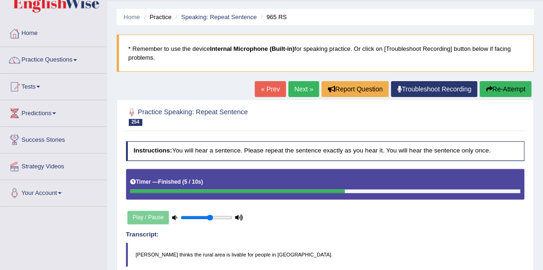
scroll to position [21, 0]
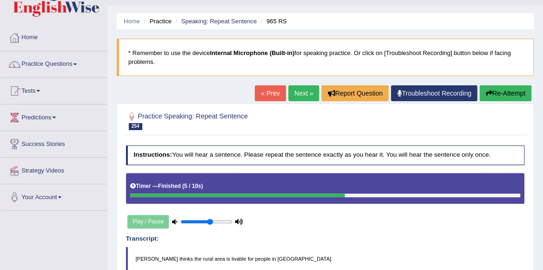
click at [303, 94] on link "Next »" at bounding box center [303, 93] width 31 height 16
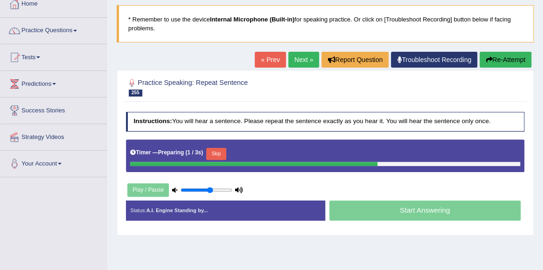
scroll to position [58, 0]
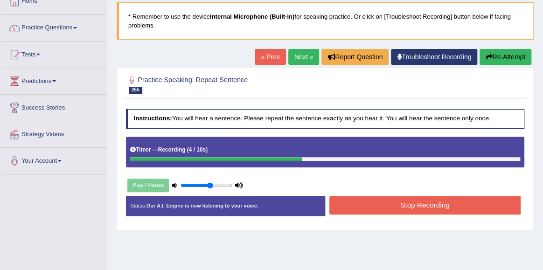
click at [384, 205] on button "Stop Recording" at bounding box center [425, 205] width 191 height 18
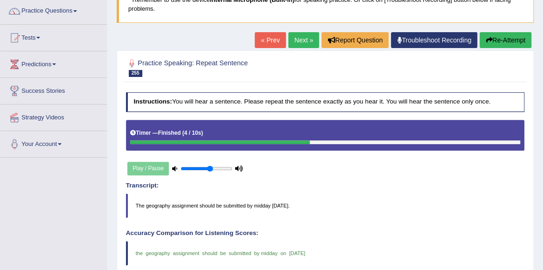
scroll to position [0, 0]
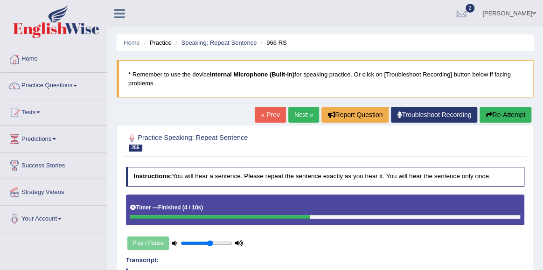
click at [304, 119] on link "Next »" at bounding box center [303, 115] width 31 height 16
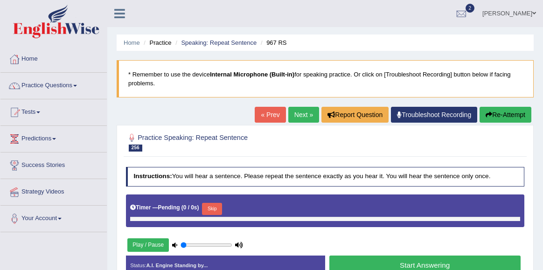
type input "0.6"
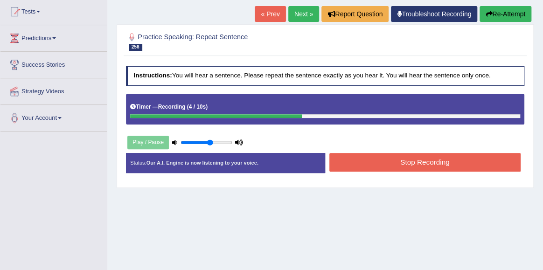
click at [407, 160] on button "Stop Recording" at bounding box center [425, 162] width 191 height 18
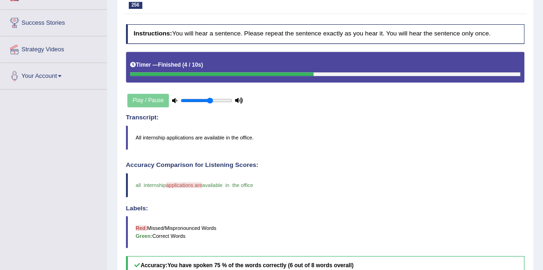
scroll to position [79, 0]
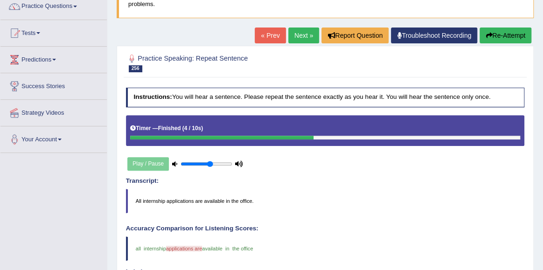
click at [297, 33] on link "Next »" at bounding box center [303, 36] width 31 height 16
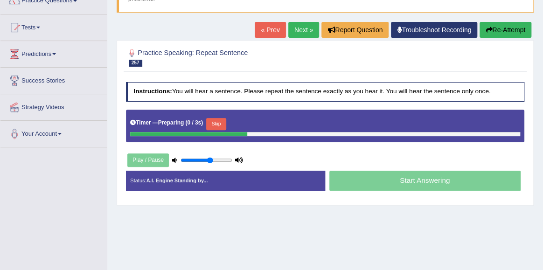
scroll to position [93, 0]
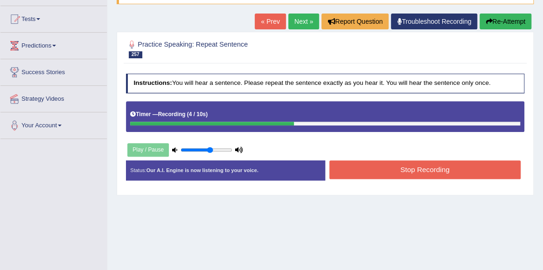
click at [450, 169] on button "Stop Recording" at bounding box center [425, 170] width 191 height 18
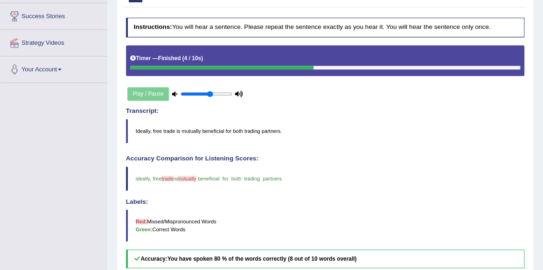
scroll to position [103, 0]
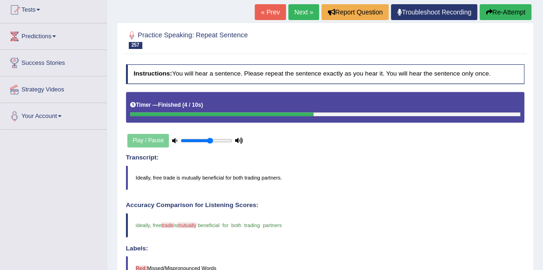
click at [301, 11] on link "Next »" at bounding box center [303, 12] width 31 height 16
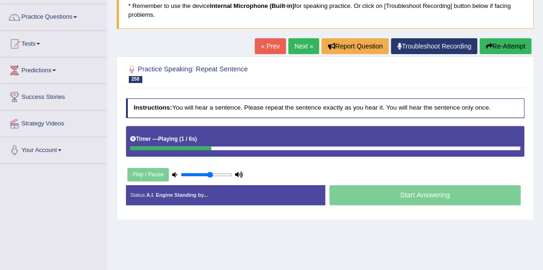
scroll to position [70, 0]
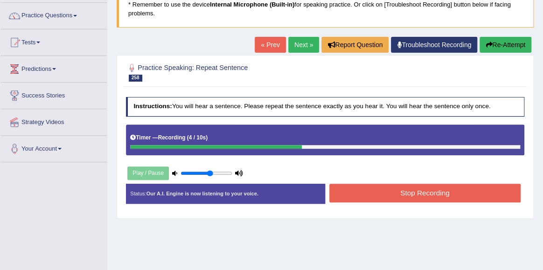
click at [442, 195] on button "Stop Recording" at bounding box center [425, 193] width 191 height 18
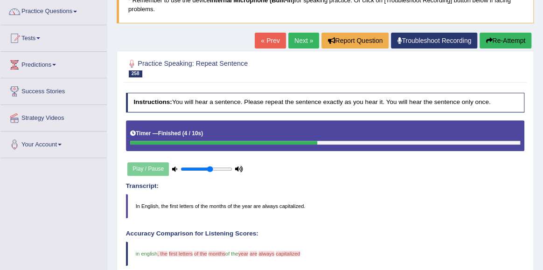
scroll to position [52, 0]
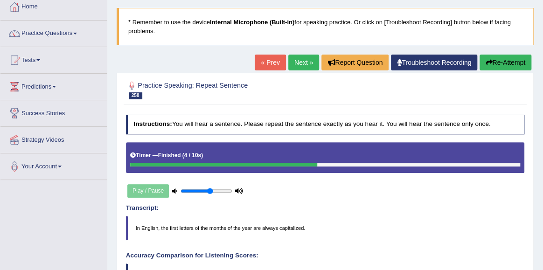
click at [302, 58] on link "Next »" at bounding box center [303, 63] width 31 height 16
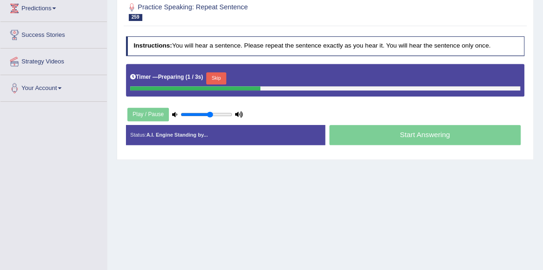
scroll to position [135, 0]
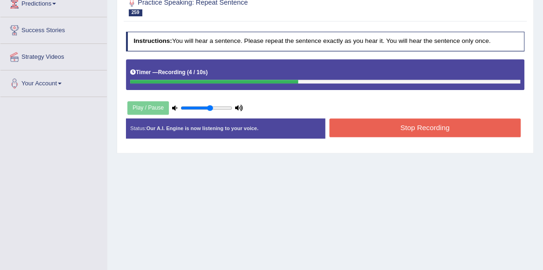
click at [407, 129] on button "Stop Recording" at bounding box center [425, 128] width 191 height 18
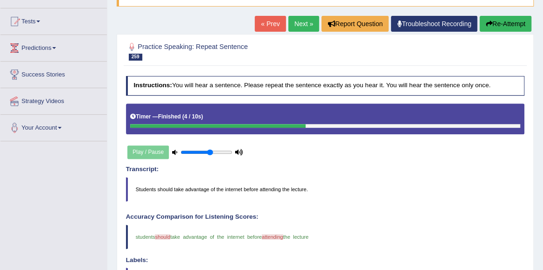
scroll to position [57, 0]
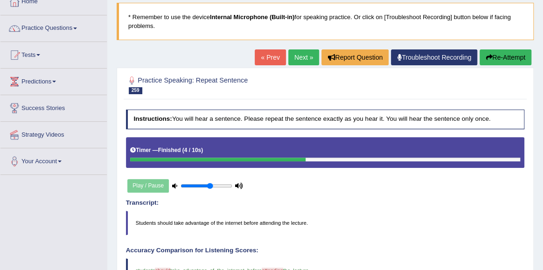
click at [299, 63] on link "Next »" at bounding box center [303, 57] width 31 height 16
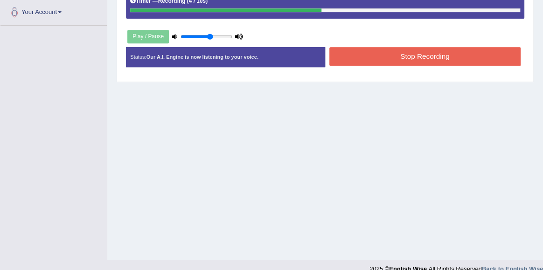
scroll to position [211, 0]
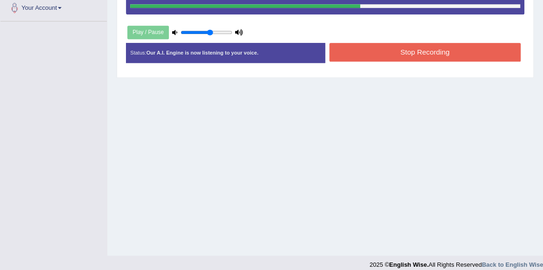
click at [434, 50] on button "Stop Recording" at bounding box center [425, 52] width 191 height 18
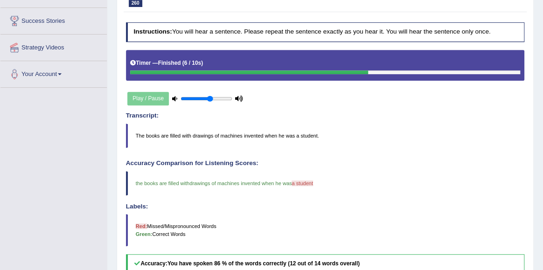
scroll to position [117, 0]
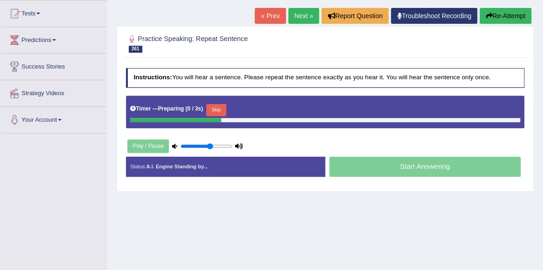
scroll to position [105, 0]
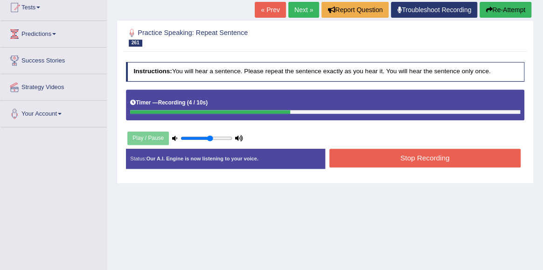
click at [390, 158] on button "Stop Recording" at bounding box center [425, 158] width 191 height 18
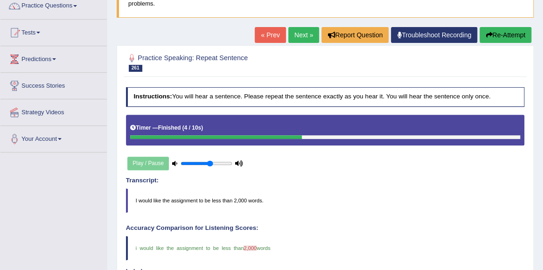
scroll to position [66, 0]
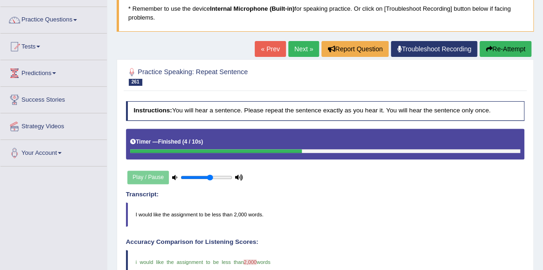
click at [306, 46] on link "Next »" at bounding box center [303, 49] width 31 height 16
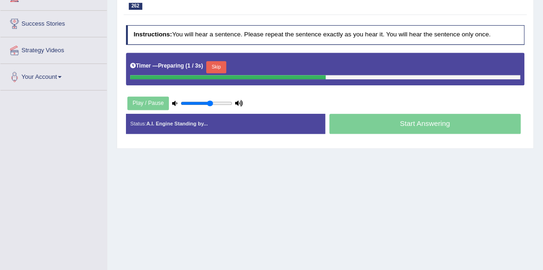
scroll to position [142, 0]
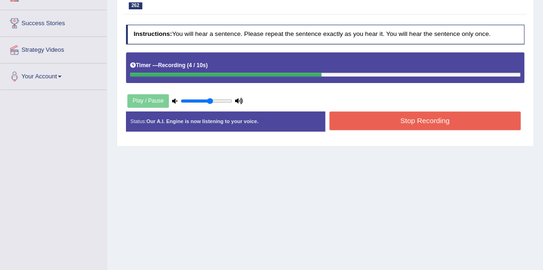
click at [448, 123] on button "Stop Recording" at bounding box center [425, 121] width 191 height 18
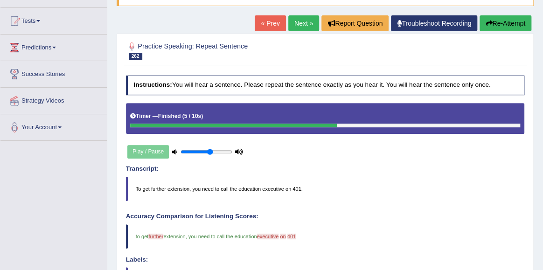
scroll to position [89, 0]
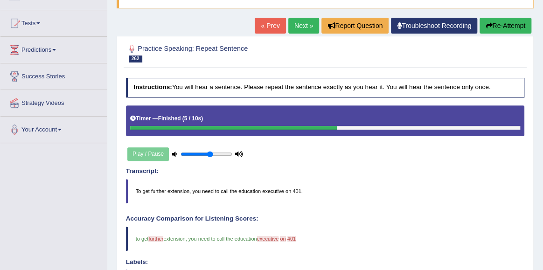
click at [295, 30] on link "Next »" at bounding box center [303, 26] width 31 height 16
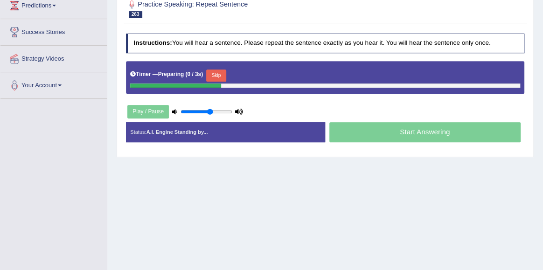
scroll to position [137, 0]
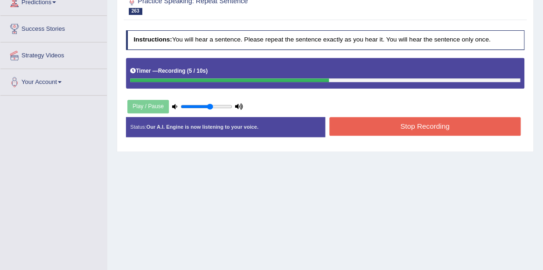
click at [429, 123] on button "Stop Recording" at bounding box center [425, 126] width 191 height 18
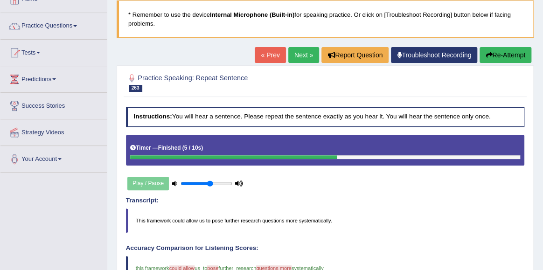
scroll to position [49, 0]
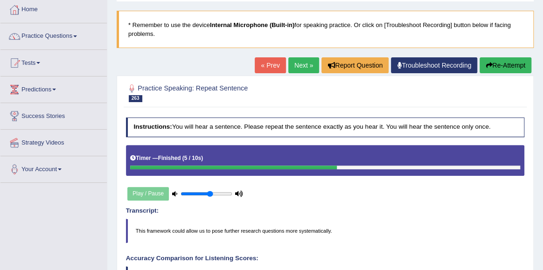
click at [309, 74] on div "« Prev Next » Report Question Troubleshoot Recording Re-Attempt" at bounding box center [394, 66] width 279 height 18
click at [306, 70] on link "Next »" at bounding box center [303, 65] width 31 height 16
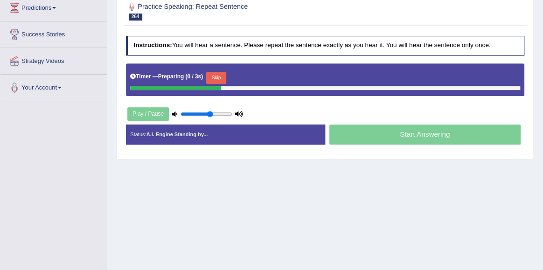
scroll to position [134, 0]
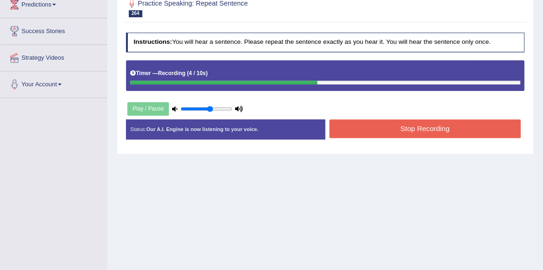
click at [413, 121] on button "Stop Recording" at bounding box center [425, 128] width 191 height 18
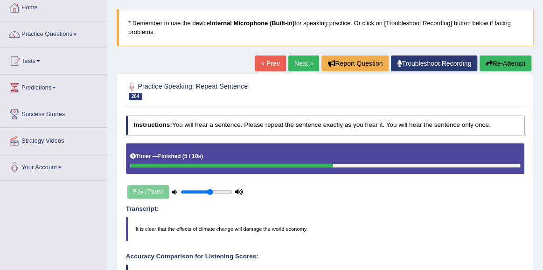
scroll to position [49, 0]
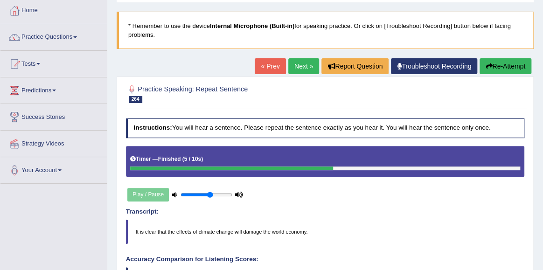
click at [299, 71] on link "Next »" at bounding box center [303, 66] width 31 height 16
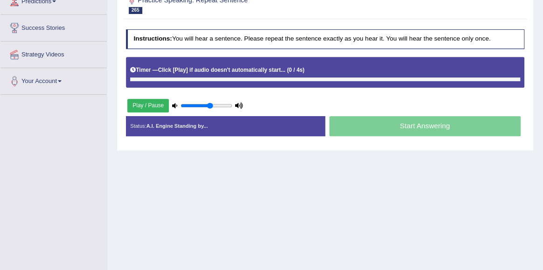
scroll to position [139, 0]
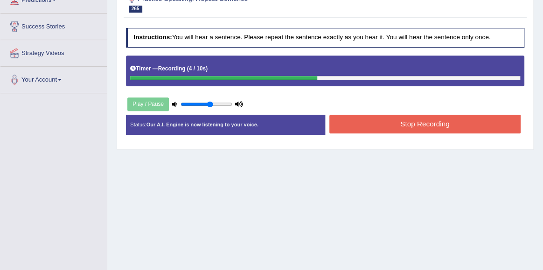
click at [417, 130] on button "Stop Recording" at bounding box center [425, 124] width 191 height 18
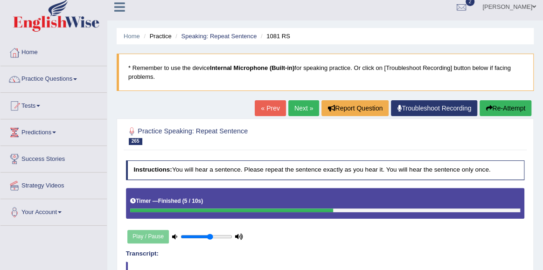
scroll to position [0, 0]
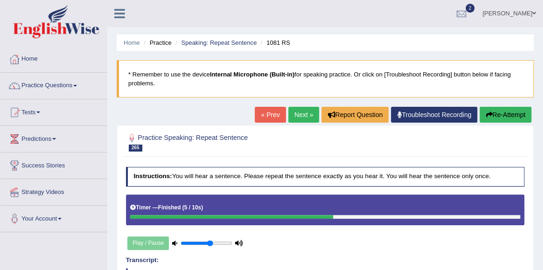
click at [290, 112] on link "Next »" at bounding box center [303, 115] width 31 height 16
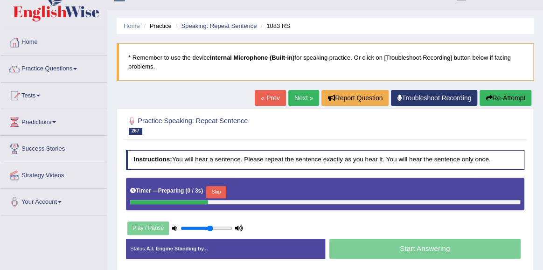
scroll to position [15, 0]
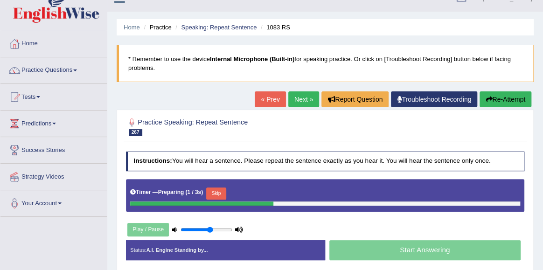
click at [260, 96] on link "« Prev" at bounding box center [270, 99] width 31 height 16
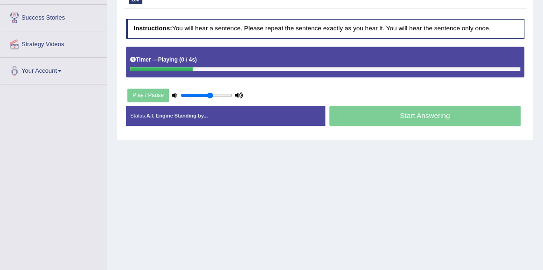
scroll to position [149, 0]
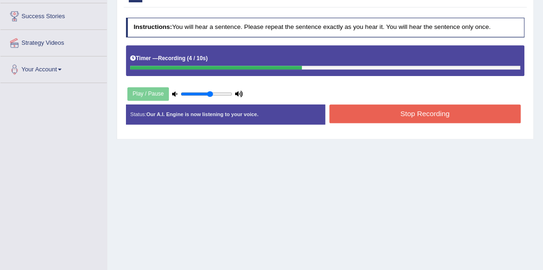
click at [414, 116] on button "Stop Recording" at bounding box center [425, 114] width 191 height 18
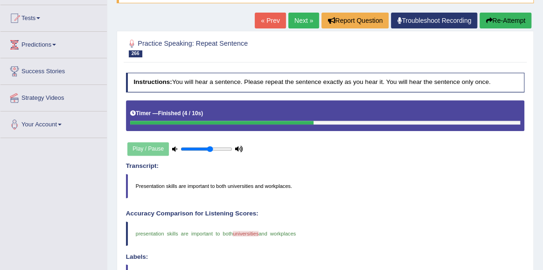
scroll to position [73, 0]
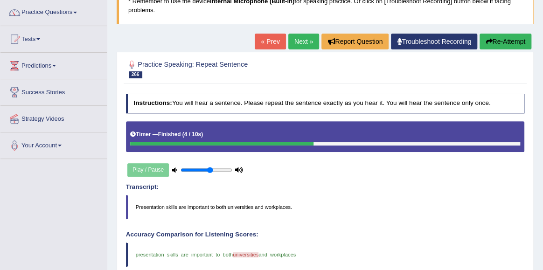
click at [299, 34] on link "Next »" at bounding box center [303, 42] width 31 height 16
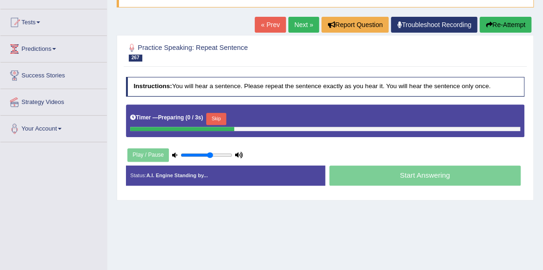
scroll to position [91, 0]
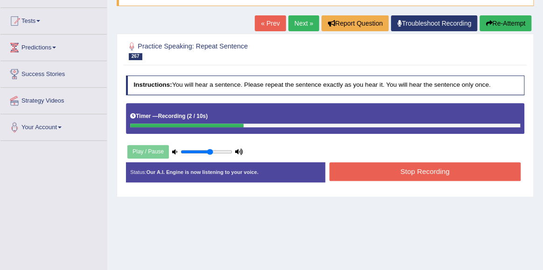
click at [433, 177] on button "Stop Recording" at bounding box center [425, 171] width 191 height 18
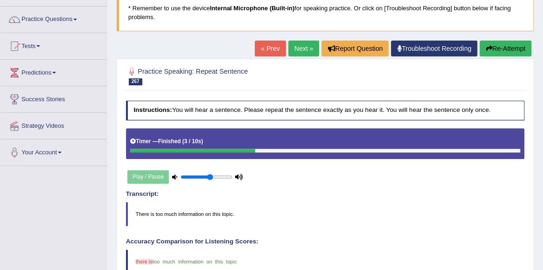
scroll to position [28, 0]
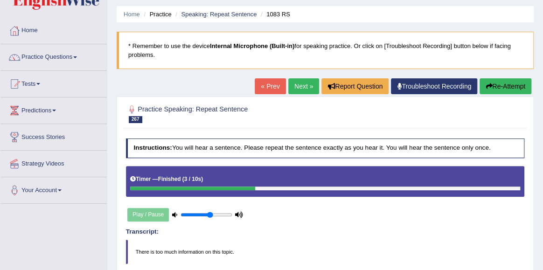
click at [302, 92] on link "Next »" at bounding box center [303, 86] width 31 height 16
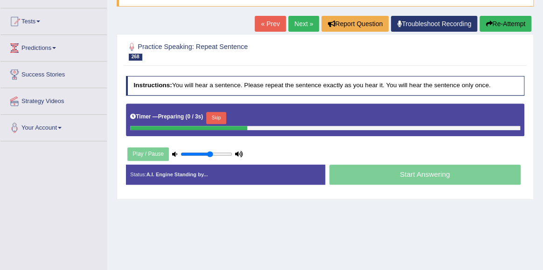
scroll to position [93, 0]
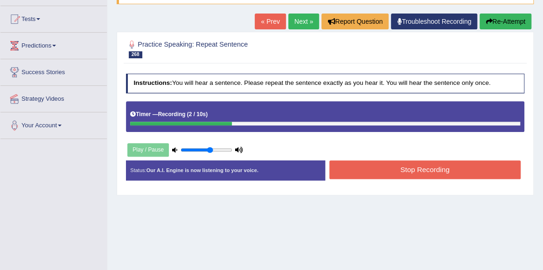
click at [429, 171] on button "Stop Recording" at bounding box center [425, 170] width 191 height 18
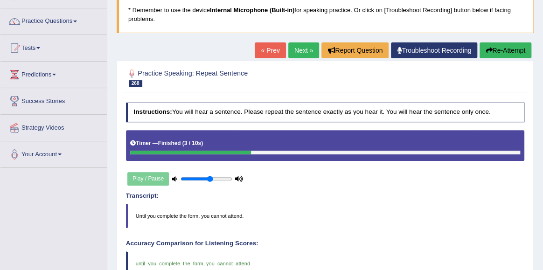
scroll to position [0, 0]
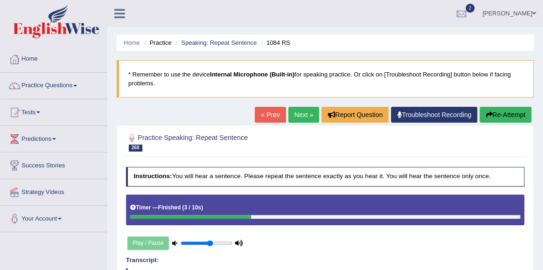
click at [303, 112] on link "Next »" at bounding box center [303, 115] width 31 height 16
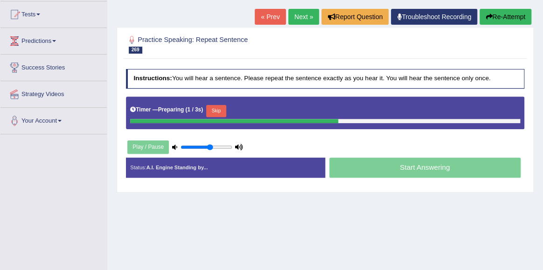
scroll to position [91, 0]
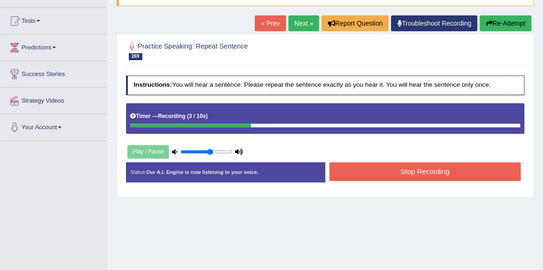
click at [418, 176] on button "Stop Recording" at bounding box center [425, 171] width 191 height 18
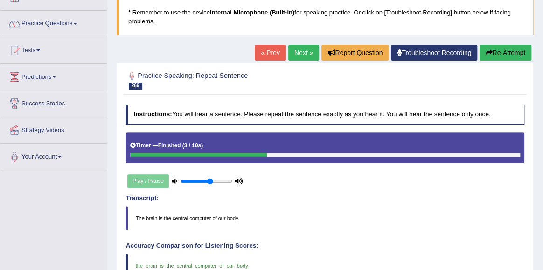
scroll to position [0, 0]
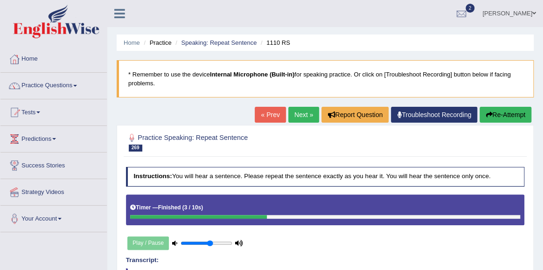
click at [299, 112] on link "Next »" at bounding box center [303, 115] width 31 height 16
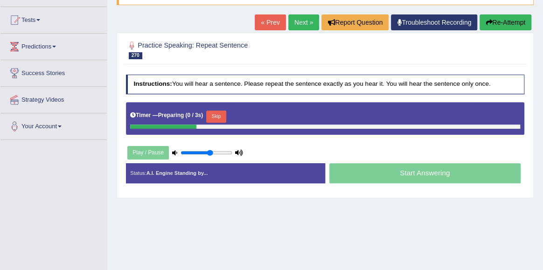
scroll to position [122, 0]
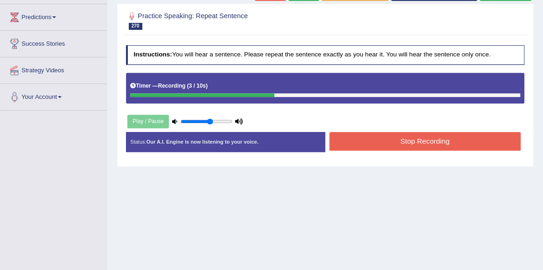
click at [443, 137] on button "Stop Recording" at bounding box center [425, 141] width 191 height 18
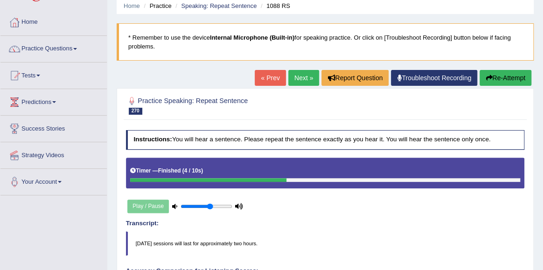
scroll to position [0, 0]
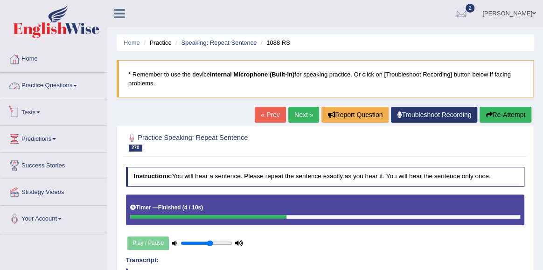
click at [70, 88] on link "Practice Questions" at bounding box center [53, 84] width 106 height 23
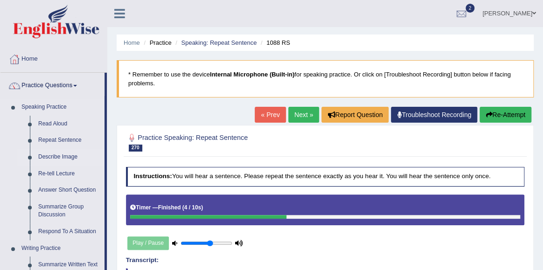
click at [53, 154] on link "Describe Image" at bounding box center [69, 157] width 70 height 17
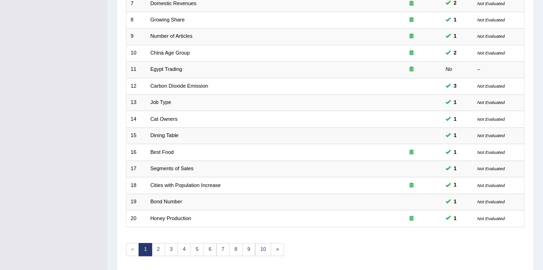
scroll to position [267, 0]
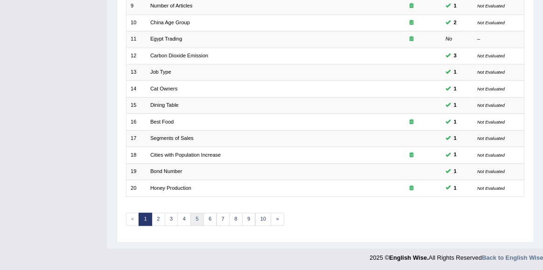
click at [197, 219] on link "5" at bounding box center [197, 219] width 14 height 13
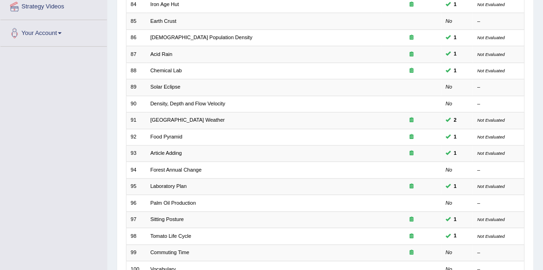
scroll to position [227, 0]
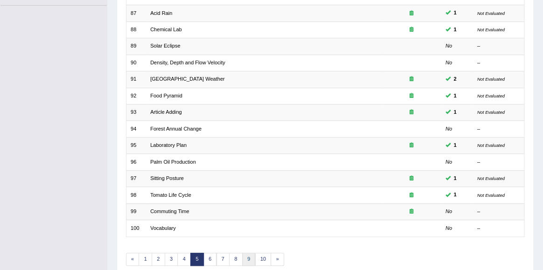
click at [248, 256] on link "9" at bounding box center [249, 259] width 14 height 13
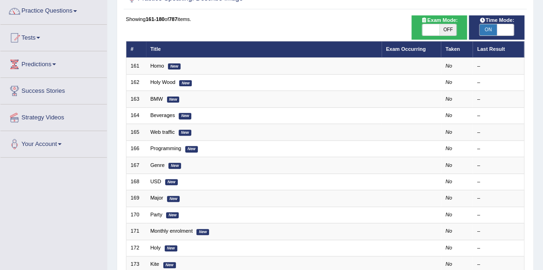
scroll to position [61, 0]
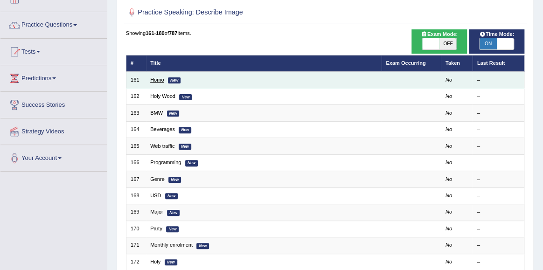
click at [159, 81] on link "Homo" at bounding box center [157, 80] width 14 height 6
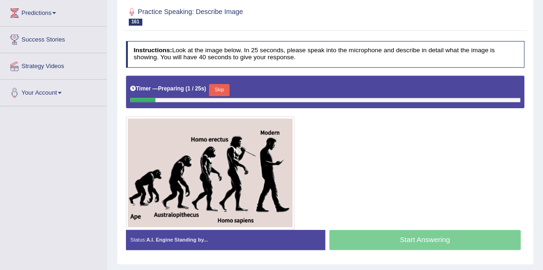
scroll to position [137, 0]
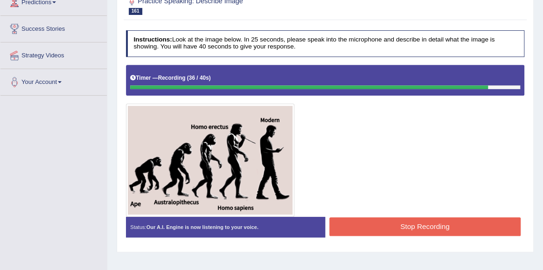
click at [423, 229] on button "Stop Recording" at bounding box center [425, 227] width 191 height 18
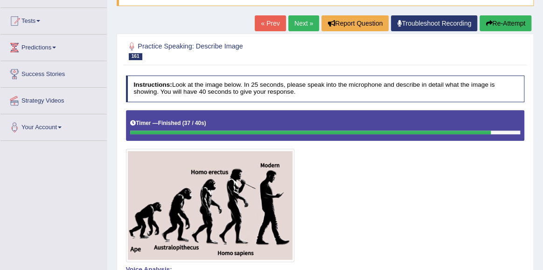
scroll to position [92, 0]
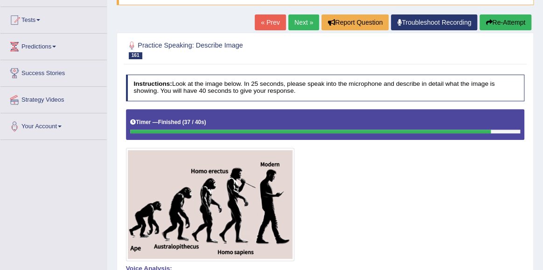
click at [218, 170] on img at bounding box center [210, 204] width 165 height 109
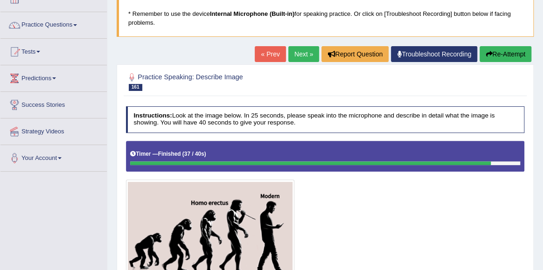
scroll to position [56, 0]
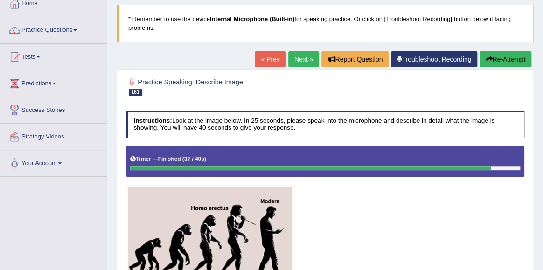
click at [302, 60] on link "Next »" at bounding box center [303, 59] width 31 height 16
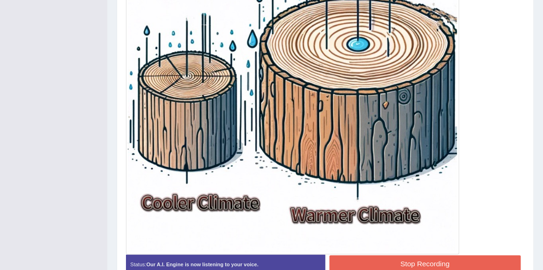
scroll to position [364, 0]
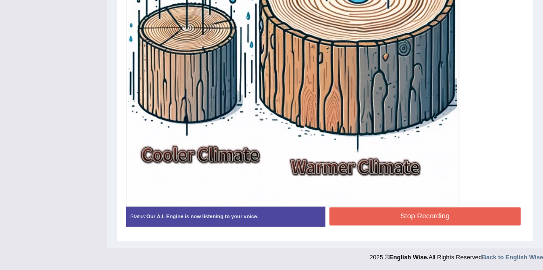
click at [436, 208] on button "Stop Recording" at bounding box center [425, 216] width 191 height 18
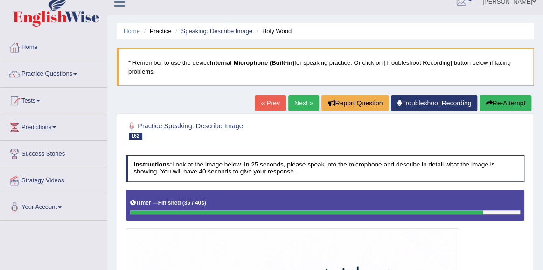
scroll to position [0, 0]
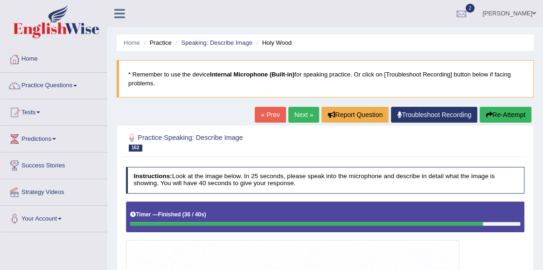
click at [302, 117] on link "Next »" at bounding box center [303, 115] width 31 height 16
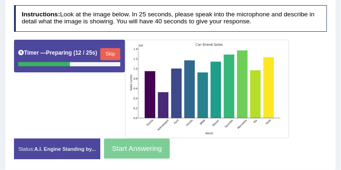
scroll to position [157, 0]
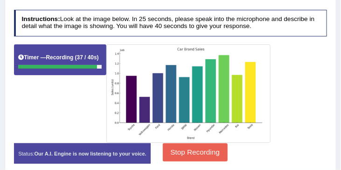
click at [198, 155] on button "Stop Recording" at bounding box center [195, 152] width 65 height 18
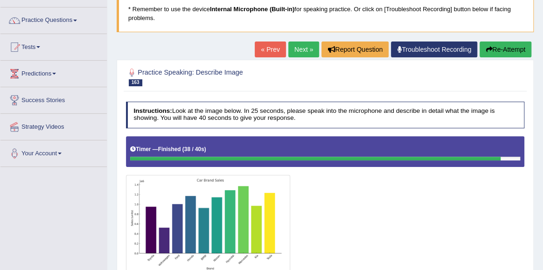
scroll to position [56, 0]
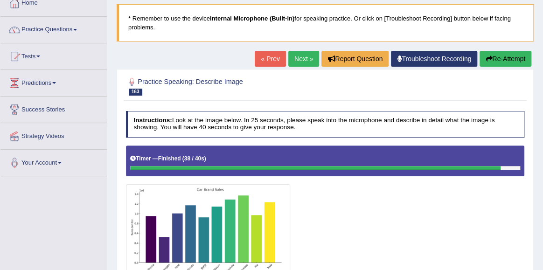
click at [299, 54] on link "Next »" at bounding box center [303, 59] width 31 height 16
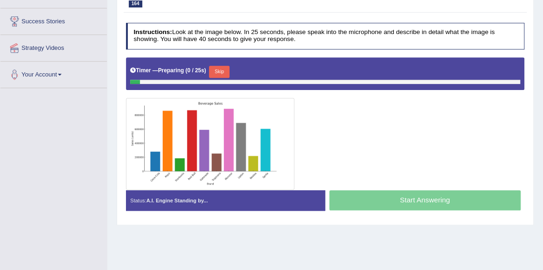
scroll to position [162, 0]
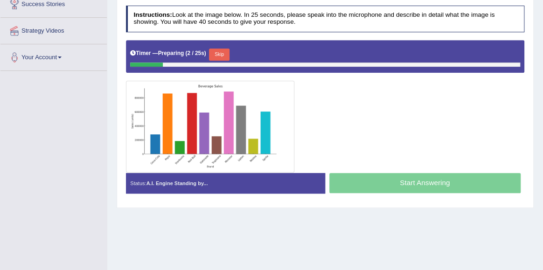
click at [305, 177] on div "Status: A.I. Engine Standing by..." at bounding box center [225, 183] width 199 height 21
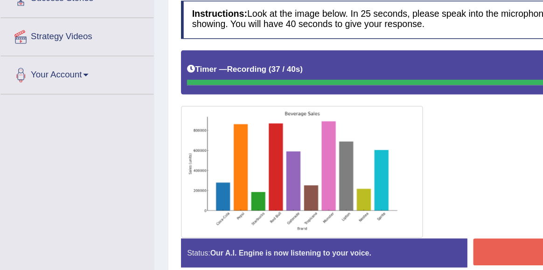
click at [346, 178] on button "Stop Recording" at bounding box center [425, 180] width 191 height 18
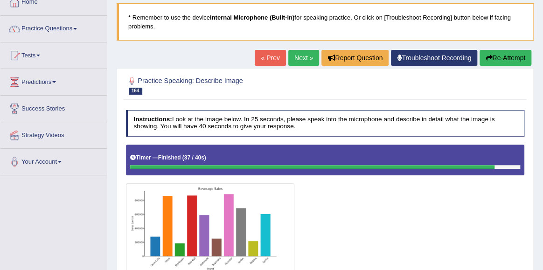
scroll to position [43, 0]
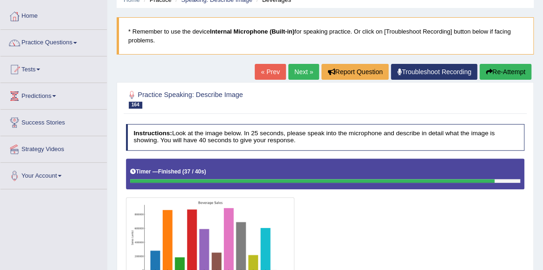
click at [298, 68] on link "Next »" at bounding box center [303, 72] width 31 height 16
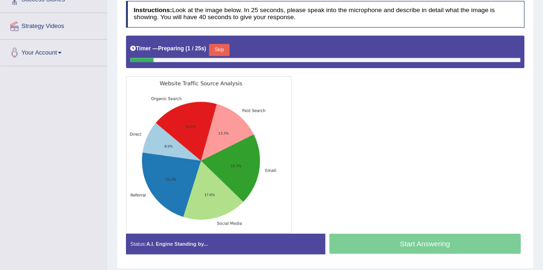
scroll to position [173, 0]
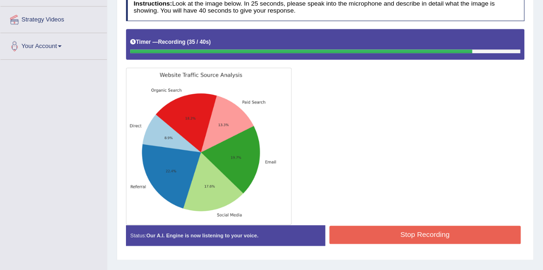
click at [421, 236] on button "Stop Recording" at bounding box center [425, 235] width 191 height 18
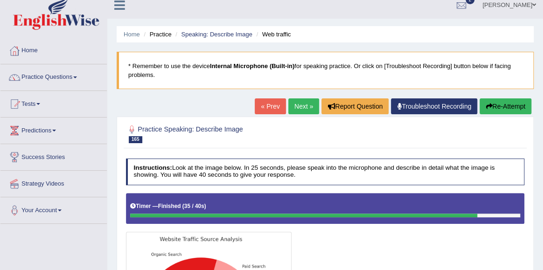
scroll to position [0, 0]
